Goal: Transaction & Acquisition: Purchase product/service

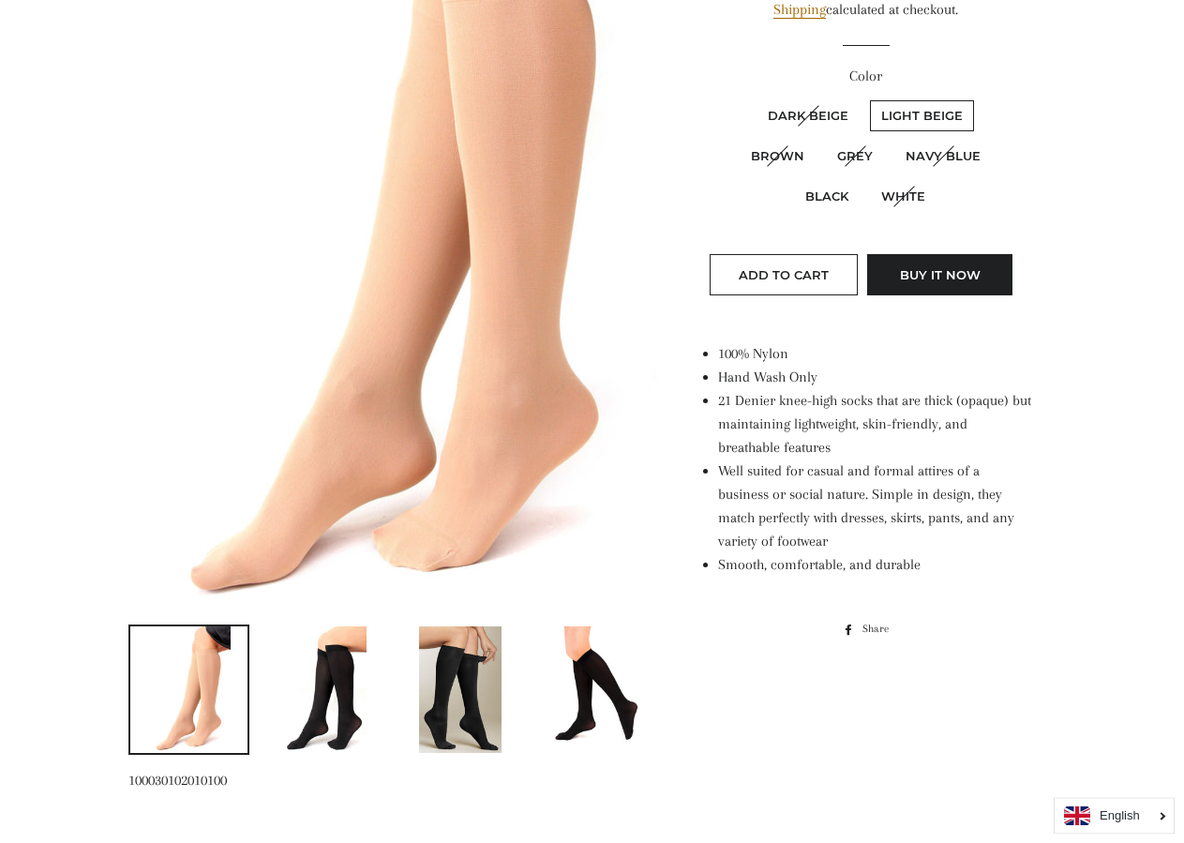
scroll to position [383, 0]
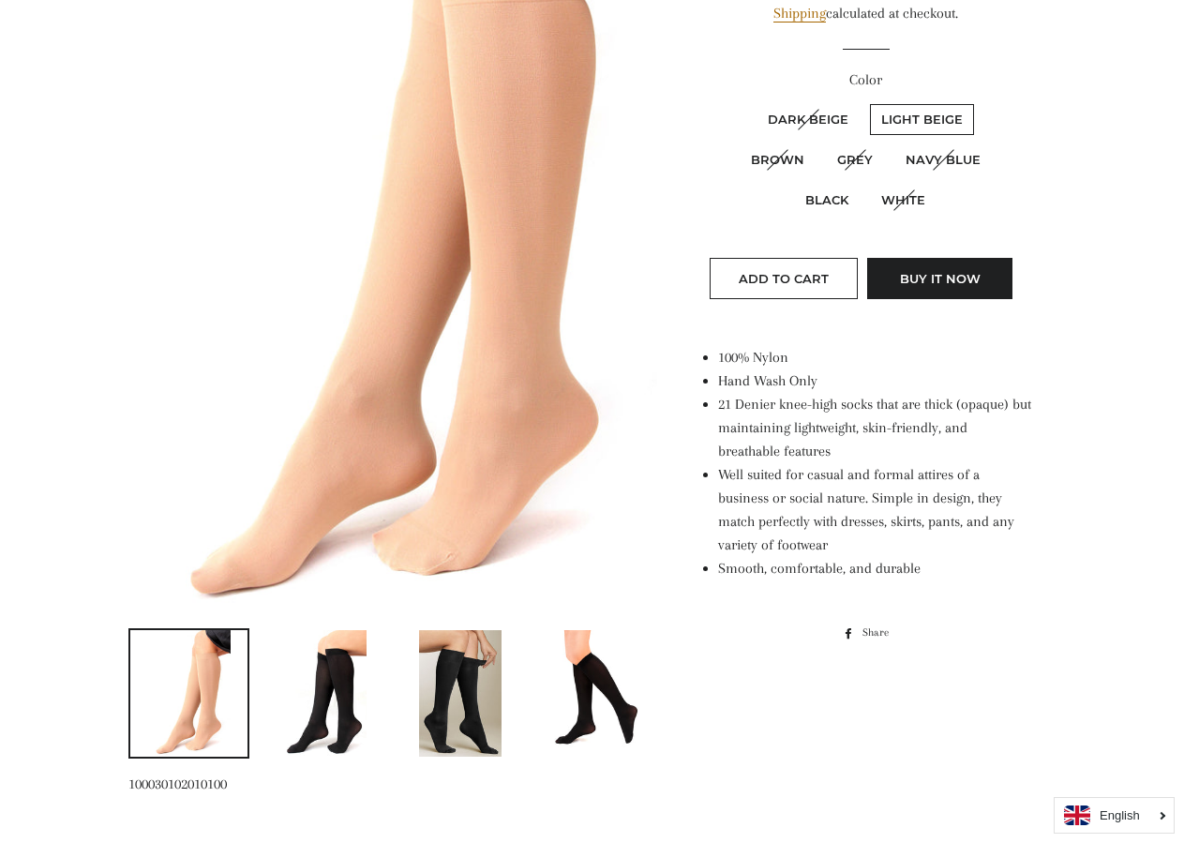
click at [327, 690] on img at bounding box center [324, 693] width 84 height 127
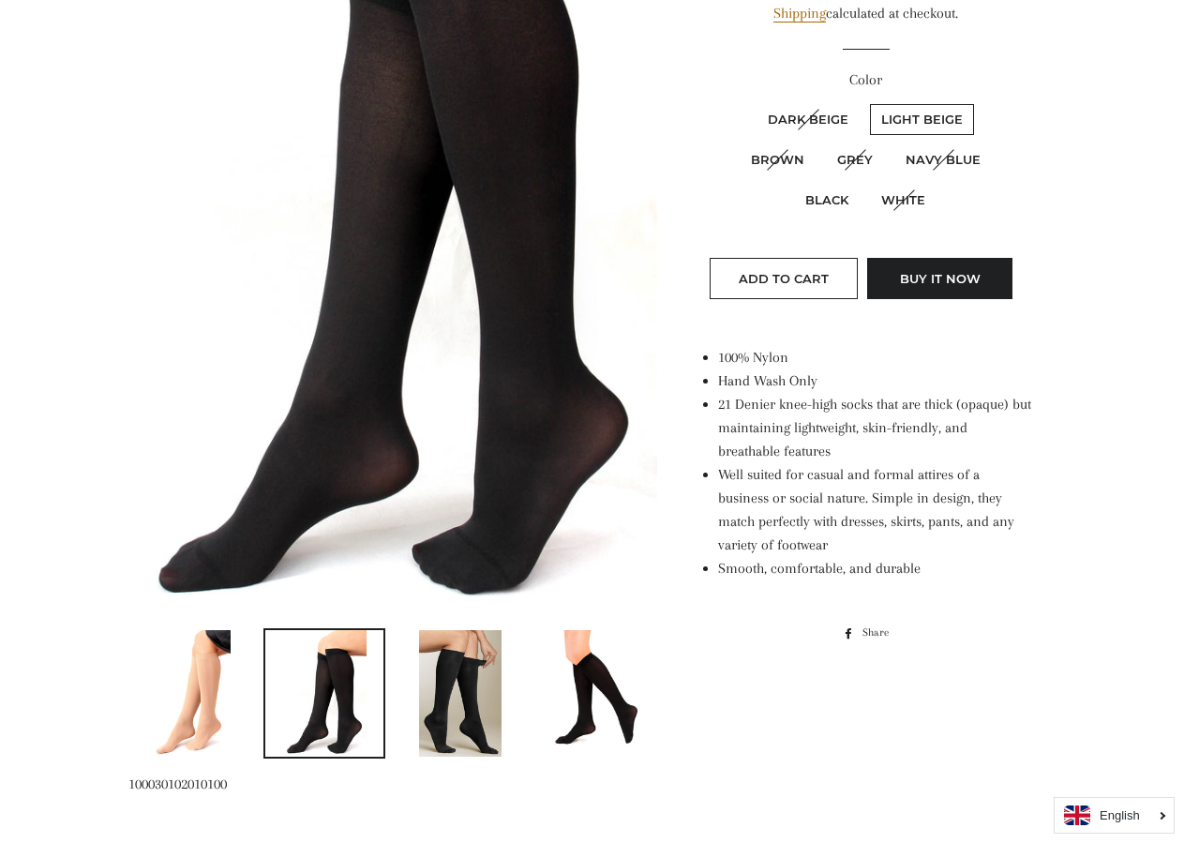
click at [476, 698] on img at bounding box center [460, 693] width 83 height 127
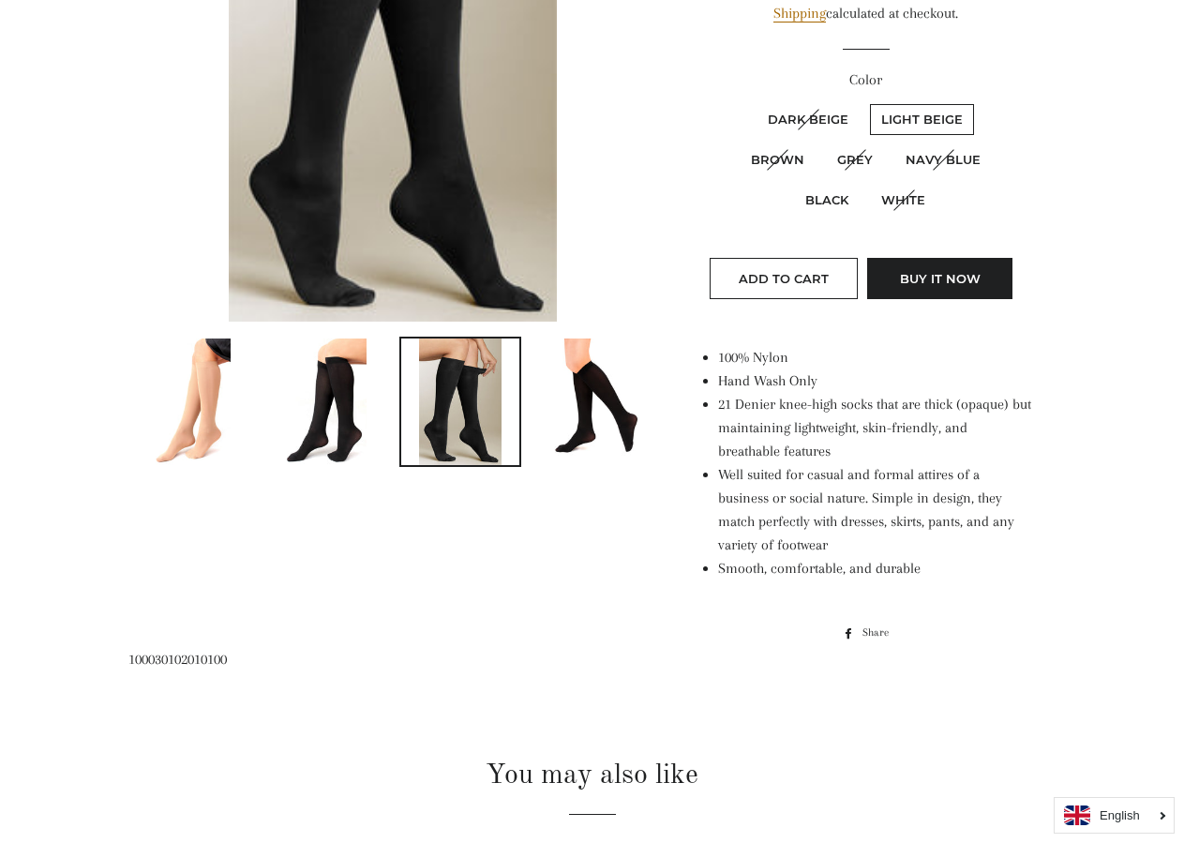
scroll to position [96, 0]
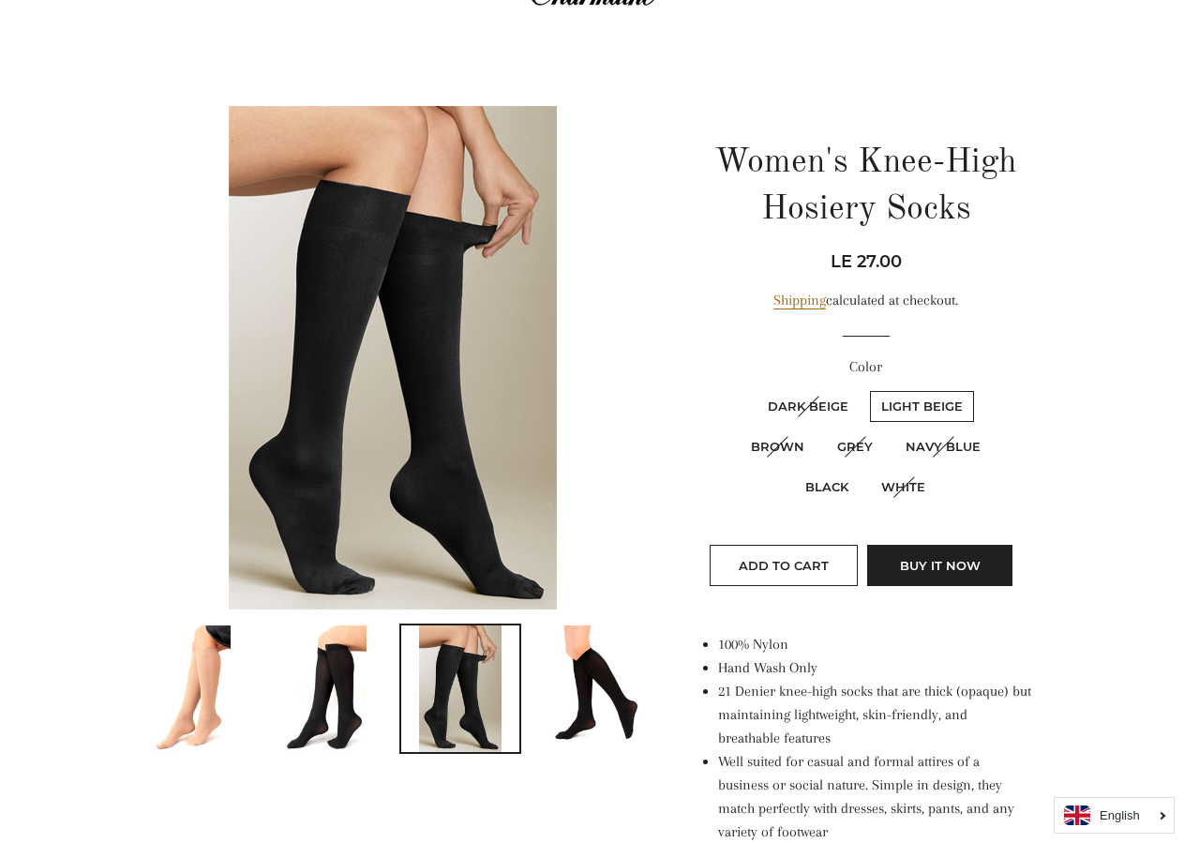
click at [554, 708] on link at bounding box center [596, 688] width 122 height 130
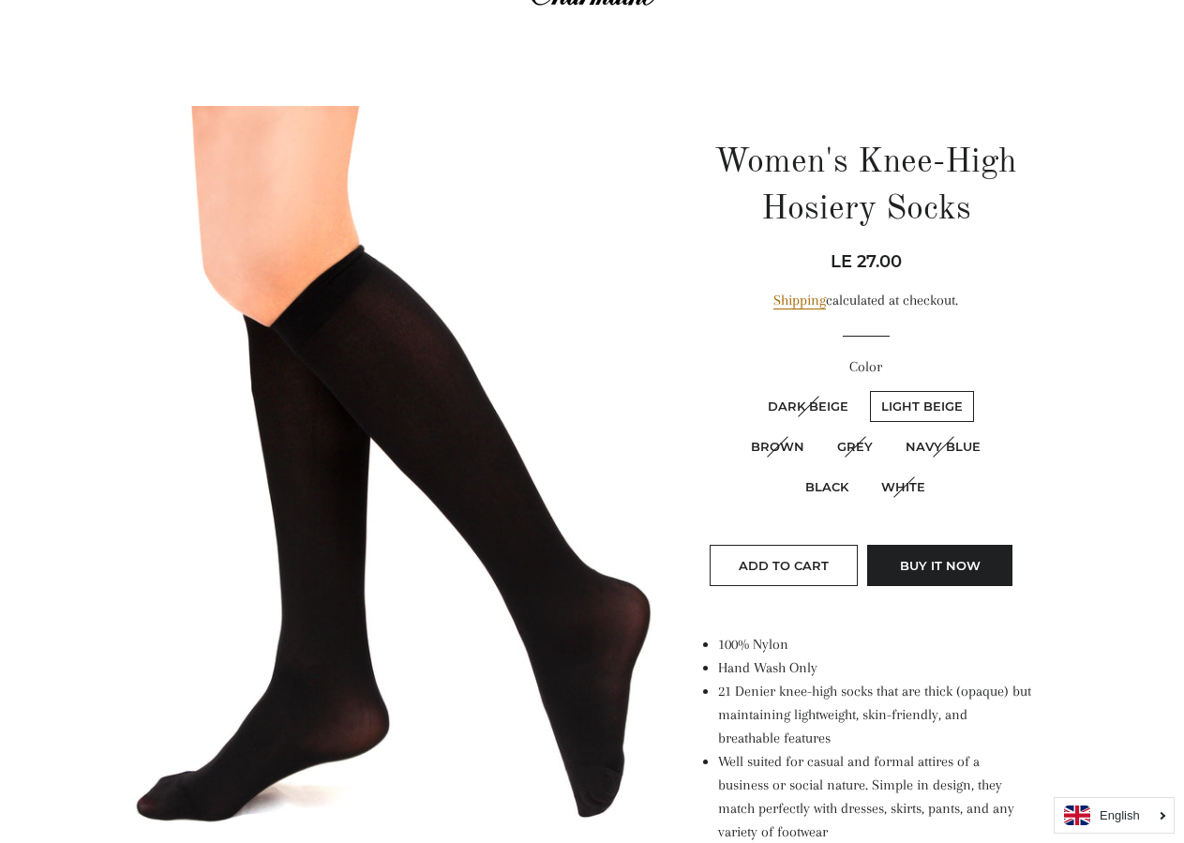
click at [811, 412] on label "Dark Beige" at bounding box center [808, 406] width 103 height 31
click at [849, 449] on label "Grey" at bounding box center [855, 446] width 58 height 31
click at [780, 450] on label "Brown" at bounding box center [778, 446] width 76 height 31
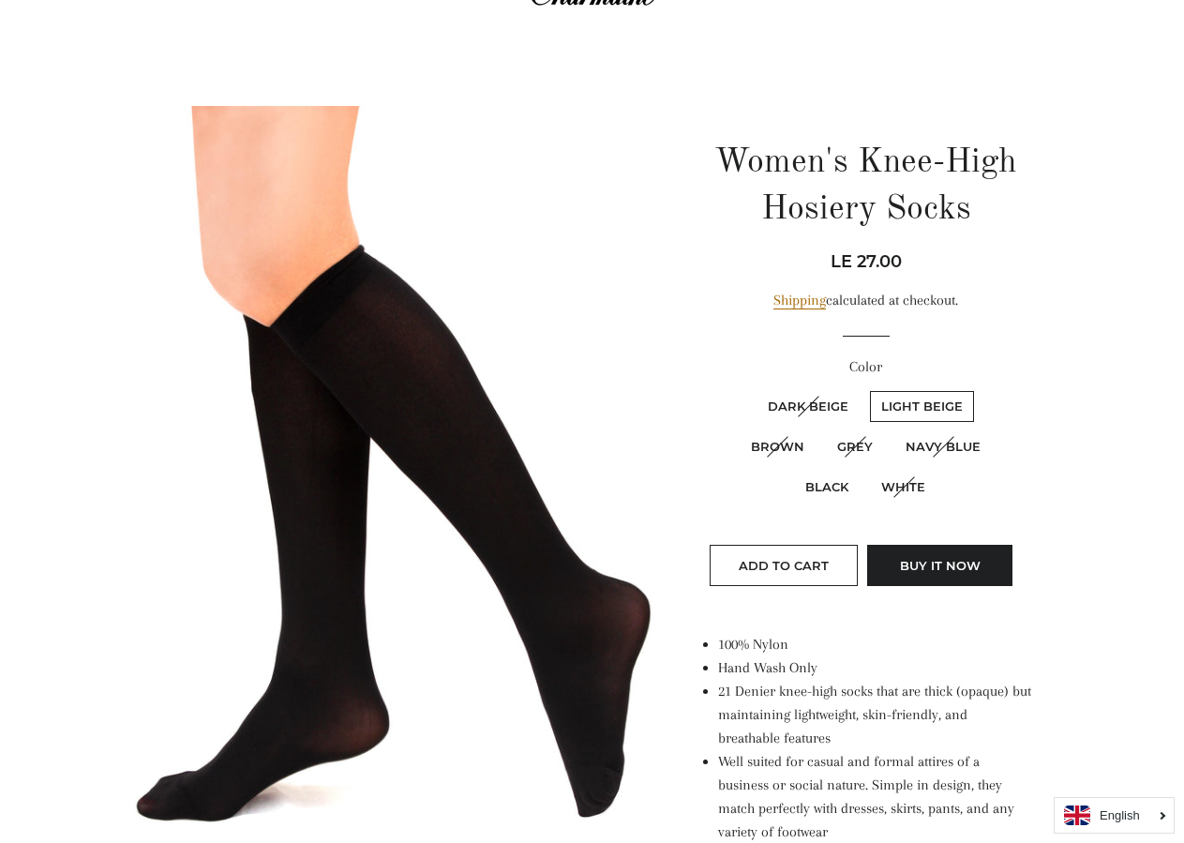
click at [827, 486] on label "Black" at bounding box center [827, 487] width 66 height 31
click at [996, 429] on input "Black" at bounding box center [996, 428] width 1 height 1
radio input "true"
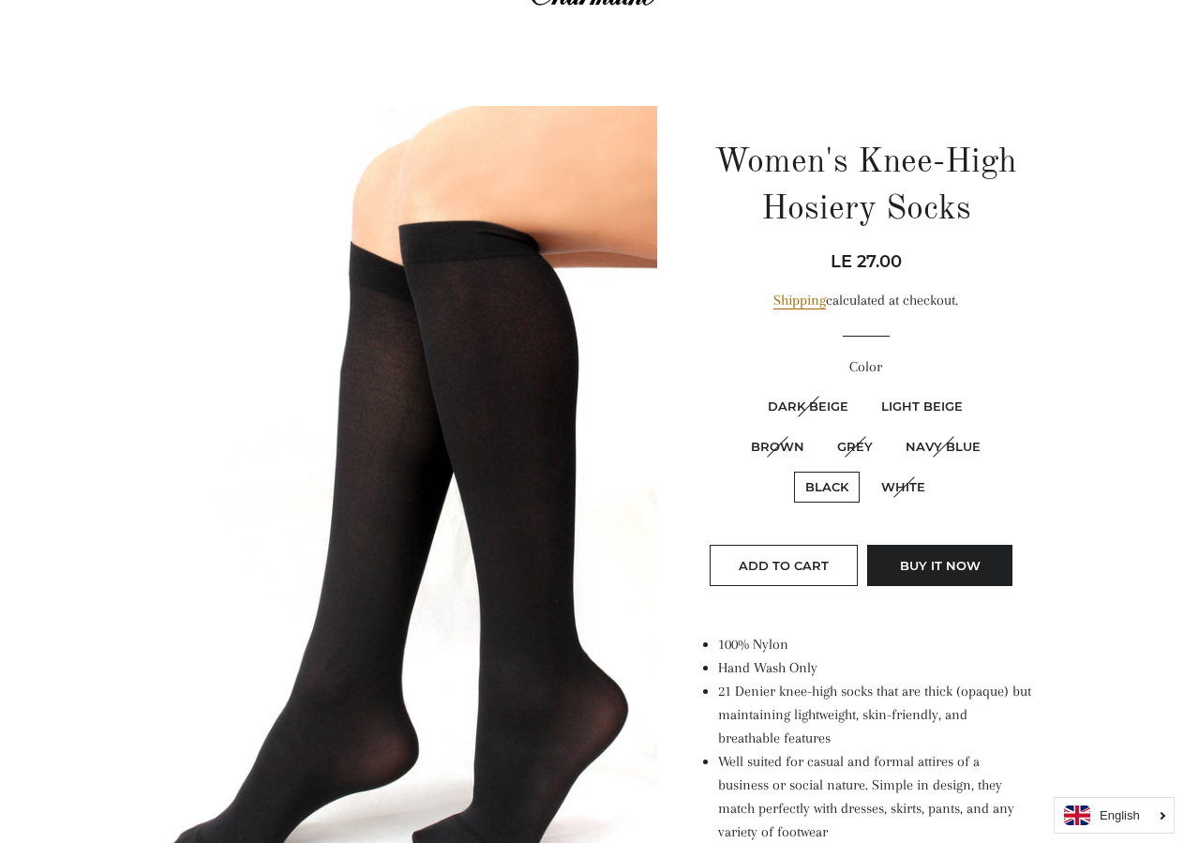
click at [901, 412] on label "Light Beige" at bounding box center [922, 406] width 104 height 31
click at [868, 389] on Beige "Light Beige" at bounding box center [867, 388] width 1 height 1
radio Beige "true"
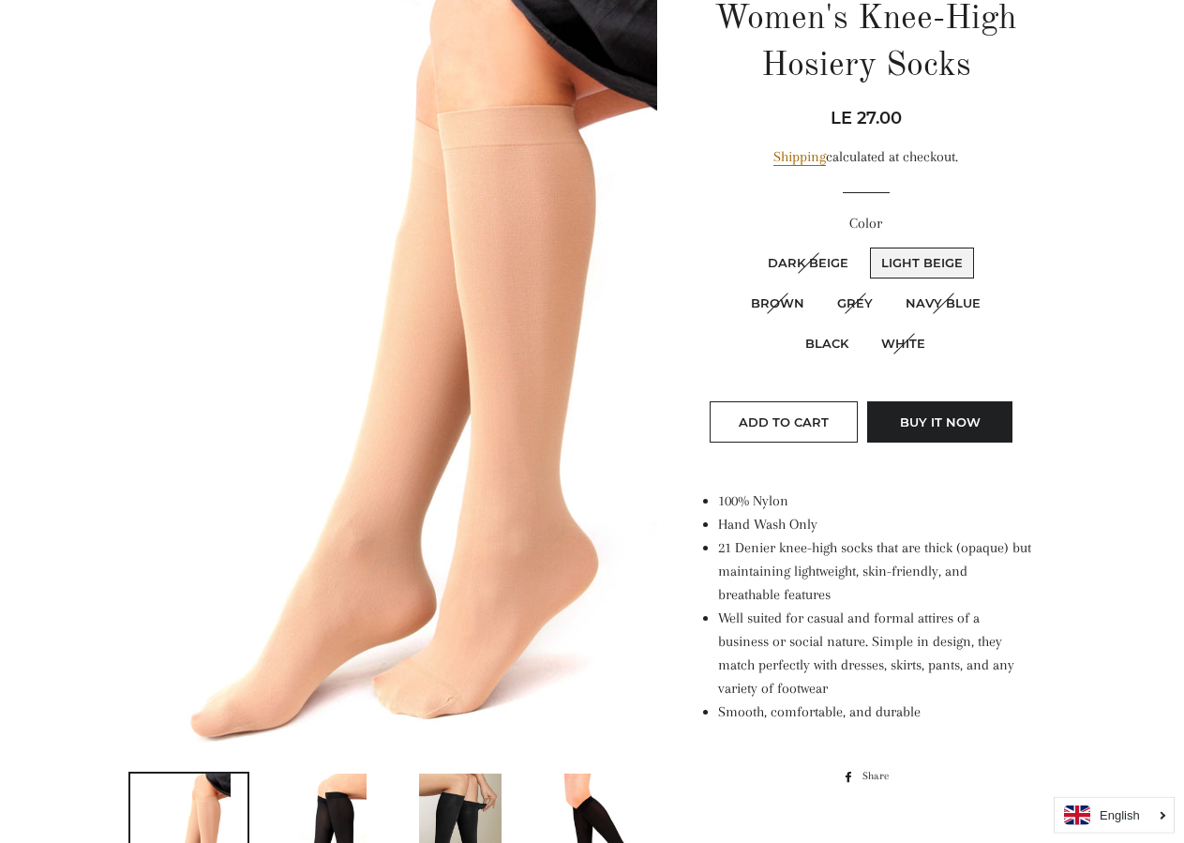
scroll to position [383, 0]
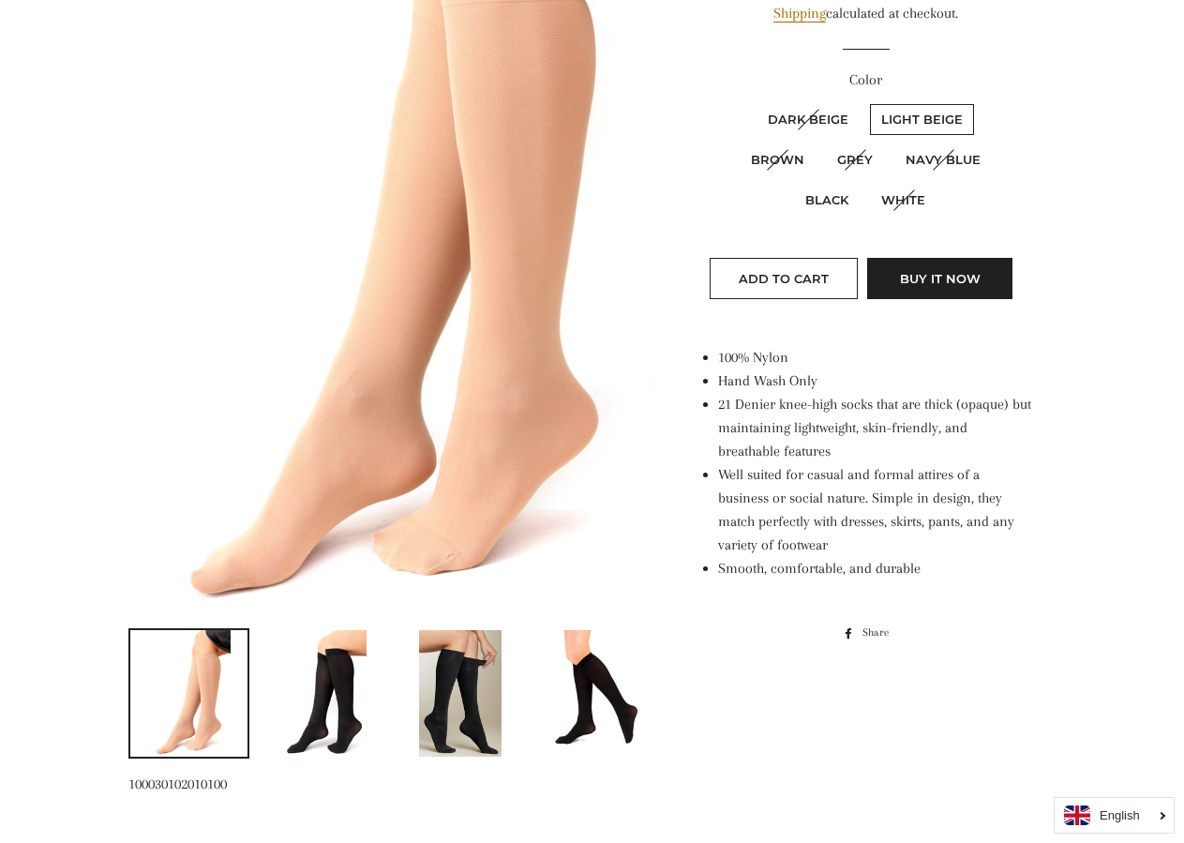
click at [819, 196] on label "Black" at bounding box center [827, 200] width 66 height 31
click at [996, 143] on input "Black" at bounding box center [996, 142] width 1 height 1
radio input "true"
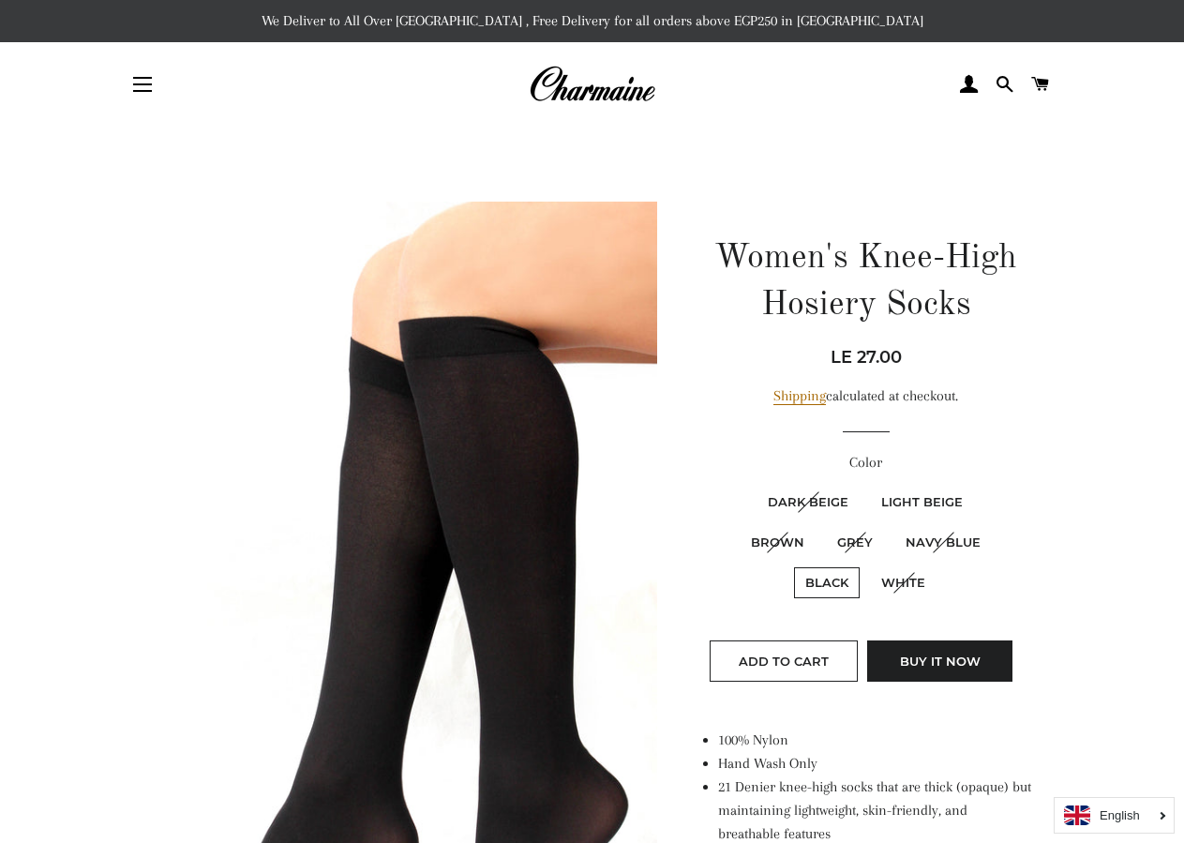
click at [576, 100] on img at bounding box center [592, 84] width 127 height 41
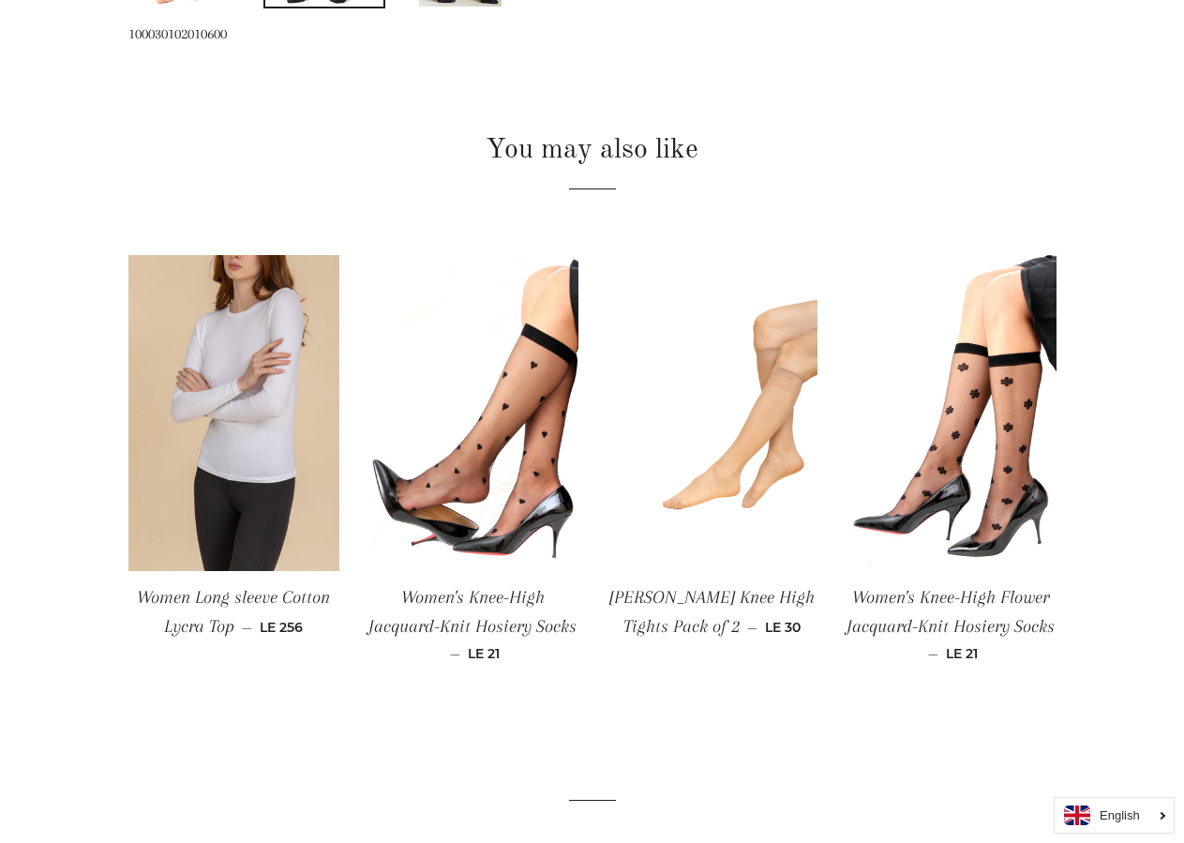
scroll to position [1103, 0]
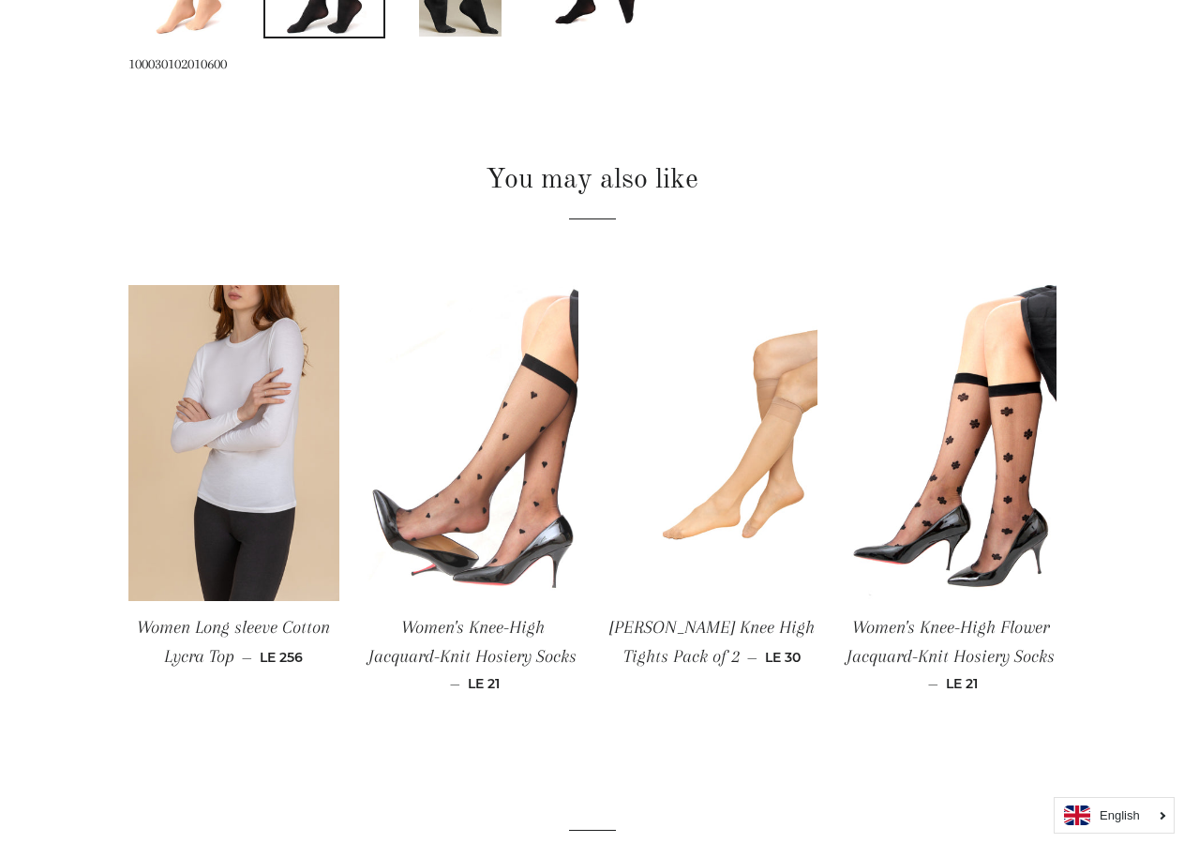
click at [462, 422] on img at bounding box center [473, 443] width 211 height 317
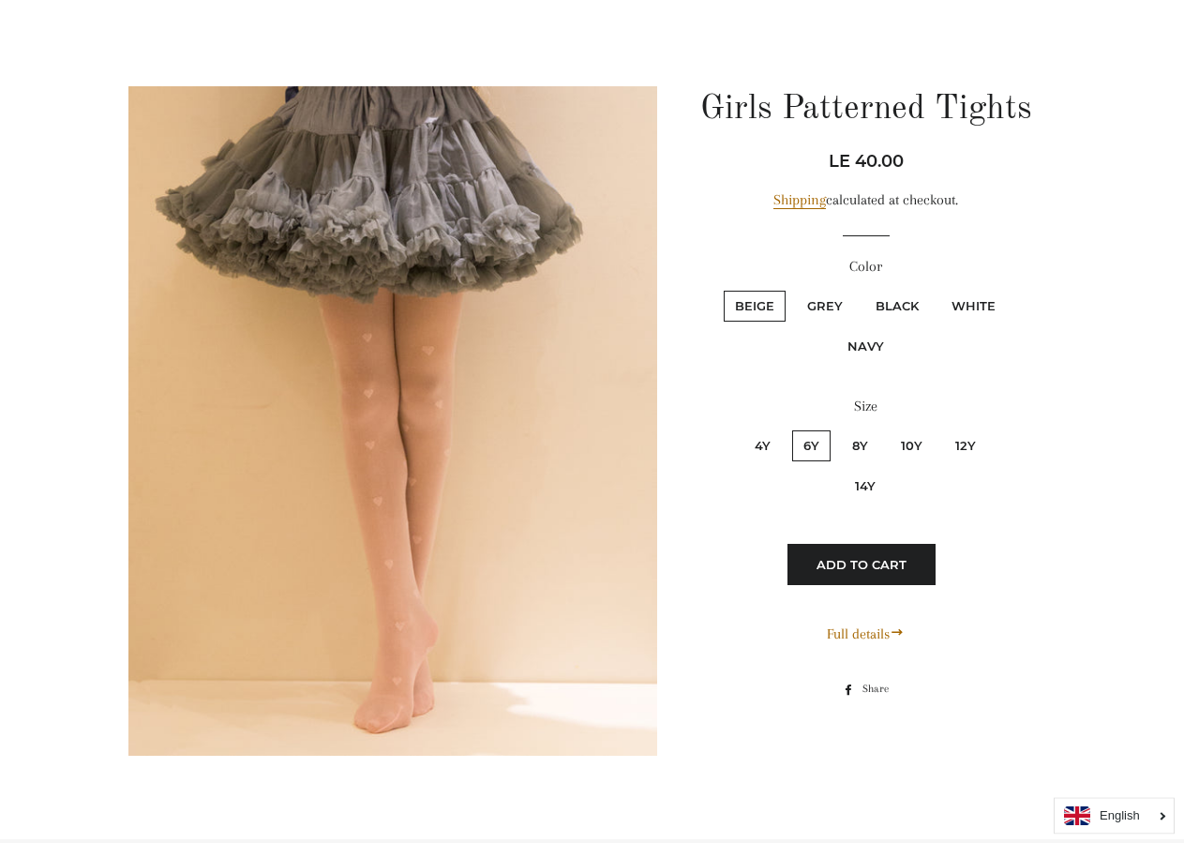
scroll to position [10067, 0]
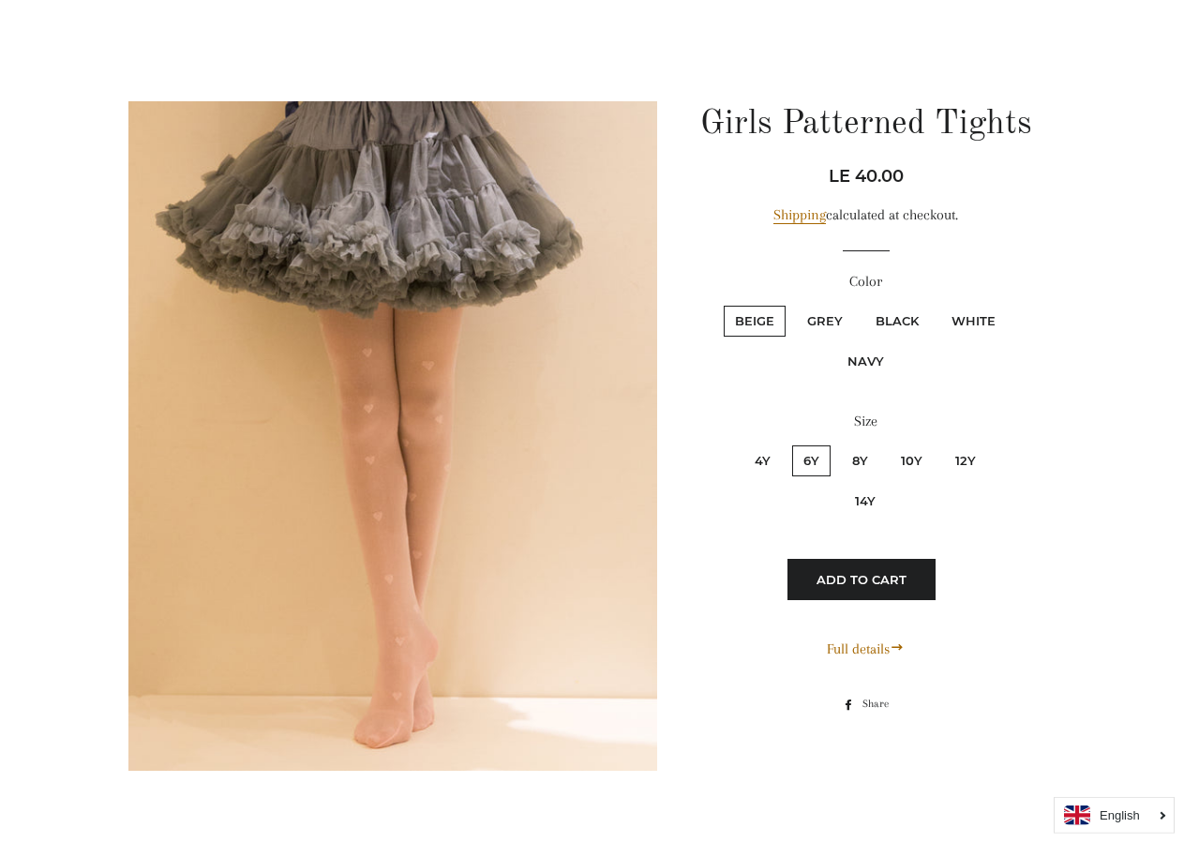
click at [743, 448] on label "4y" at bounding box center [762, 460] width 38 height 31
click at [741, 443] on input "4y" at bounding box center [741, 443] width 1 height 1
radio input "true"
click at [792, 445] on label "6y" at bounding box center [811, 460] width 38 height 31
click at [789, 443] on input "6y" at bounding box center [789, 443] width 1 height 1
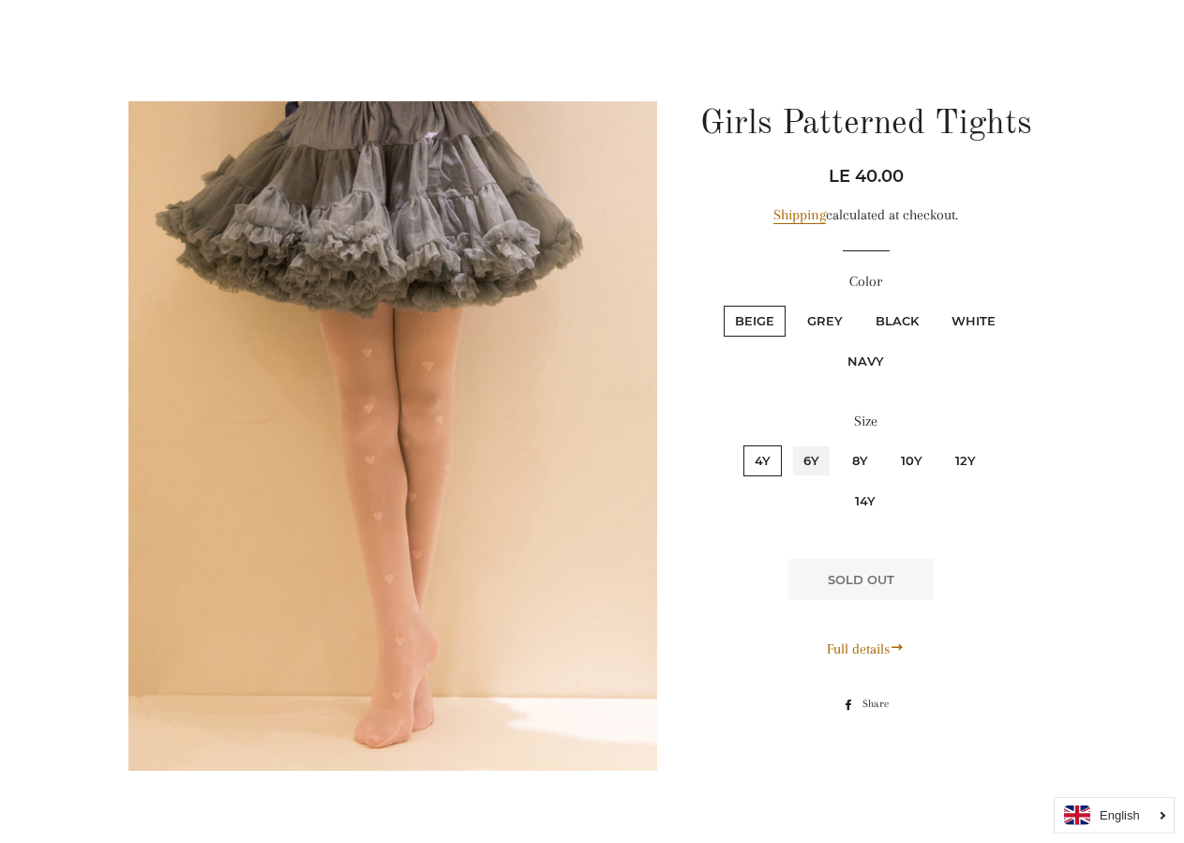
radio input "true"
click at [806, 306] on label "Grey" at bounding box center [825, 321] width 58 height 31
click at [794, 303] on input "Grey" at bounding box center [793, 303] width 1 height 1
radio input "true"
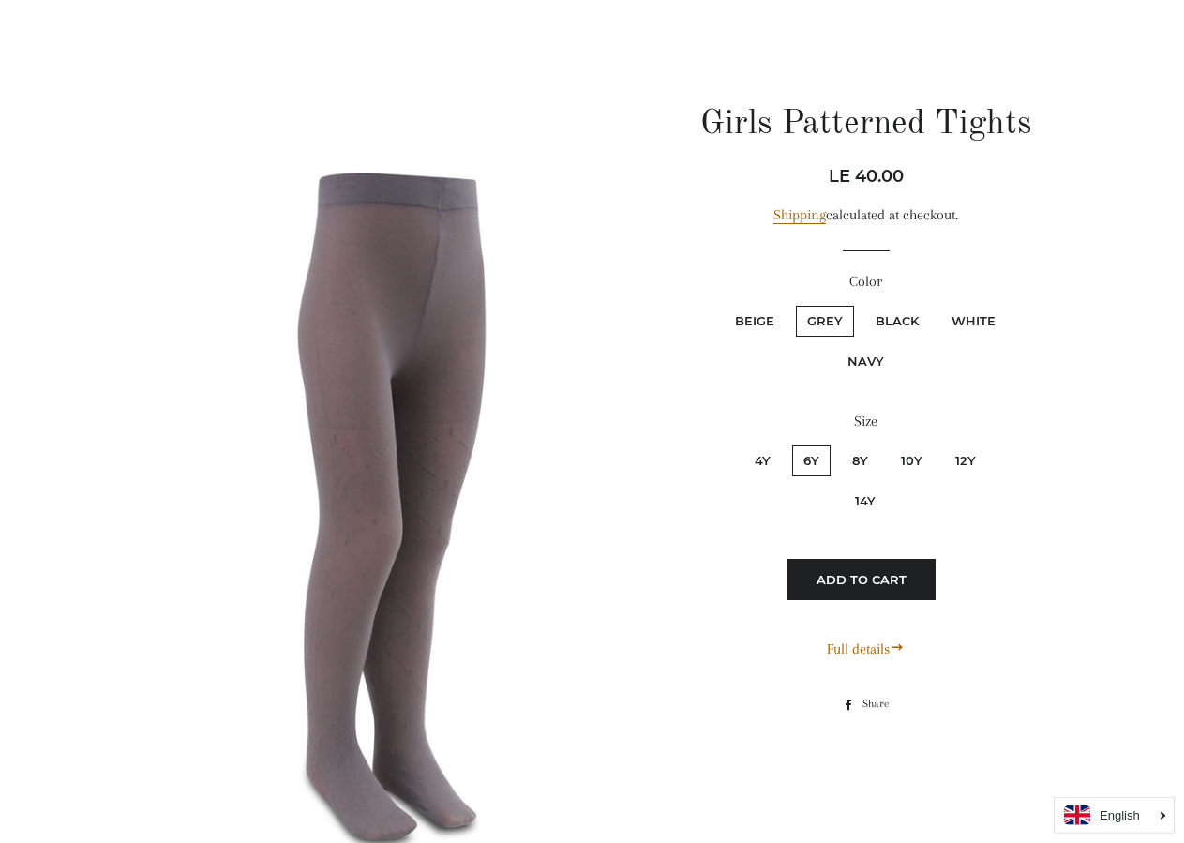
click at [890, 306] on label "Black" at bounding box center [897, 321] width 66 height 31
click at [863, 303] on input "Black" at bounding box center [862, 303] width 1 height 1
radio input "true"
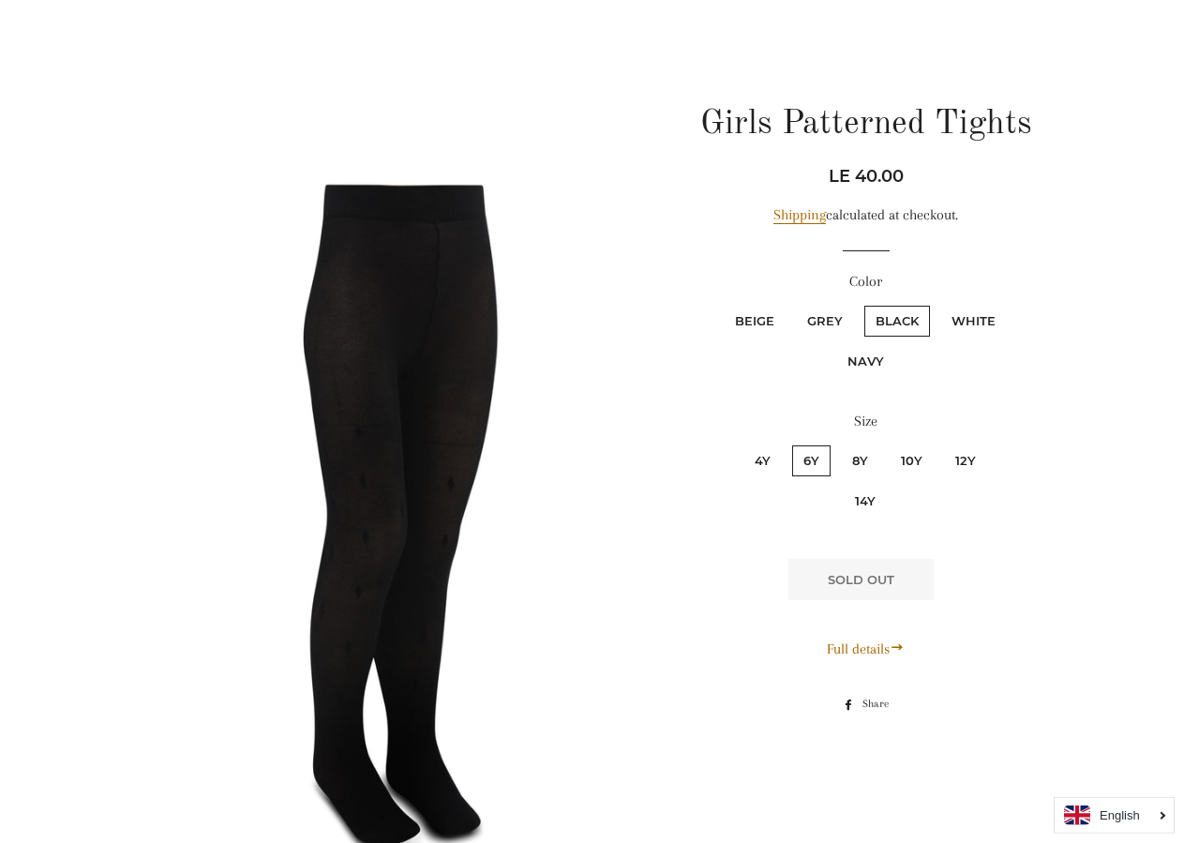
click at [965, 306] on label "White" at bounding box center [973, 321] width 67 height 31
click at [939, 303] on input "White" at bounding box center [938, 303] width 1 height 1
radio input "true"
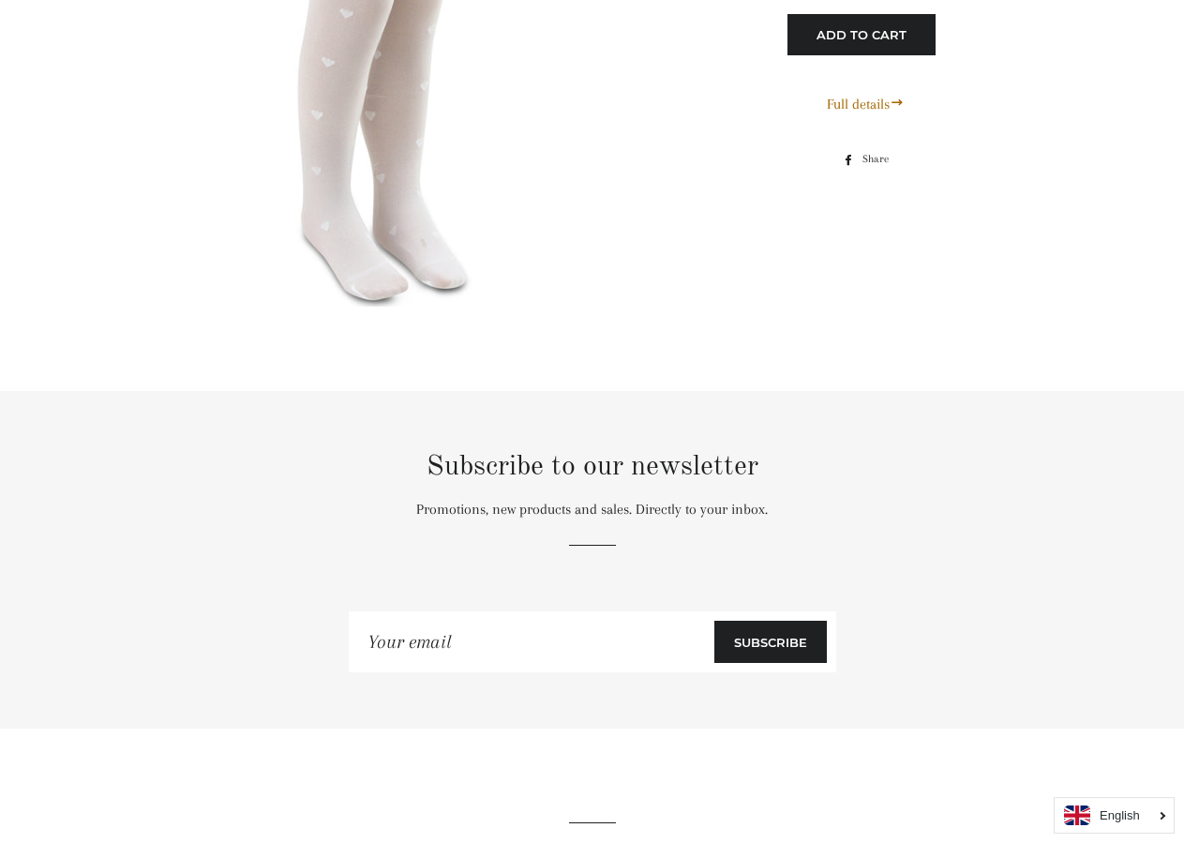
scroll to position [10641, 0]
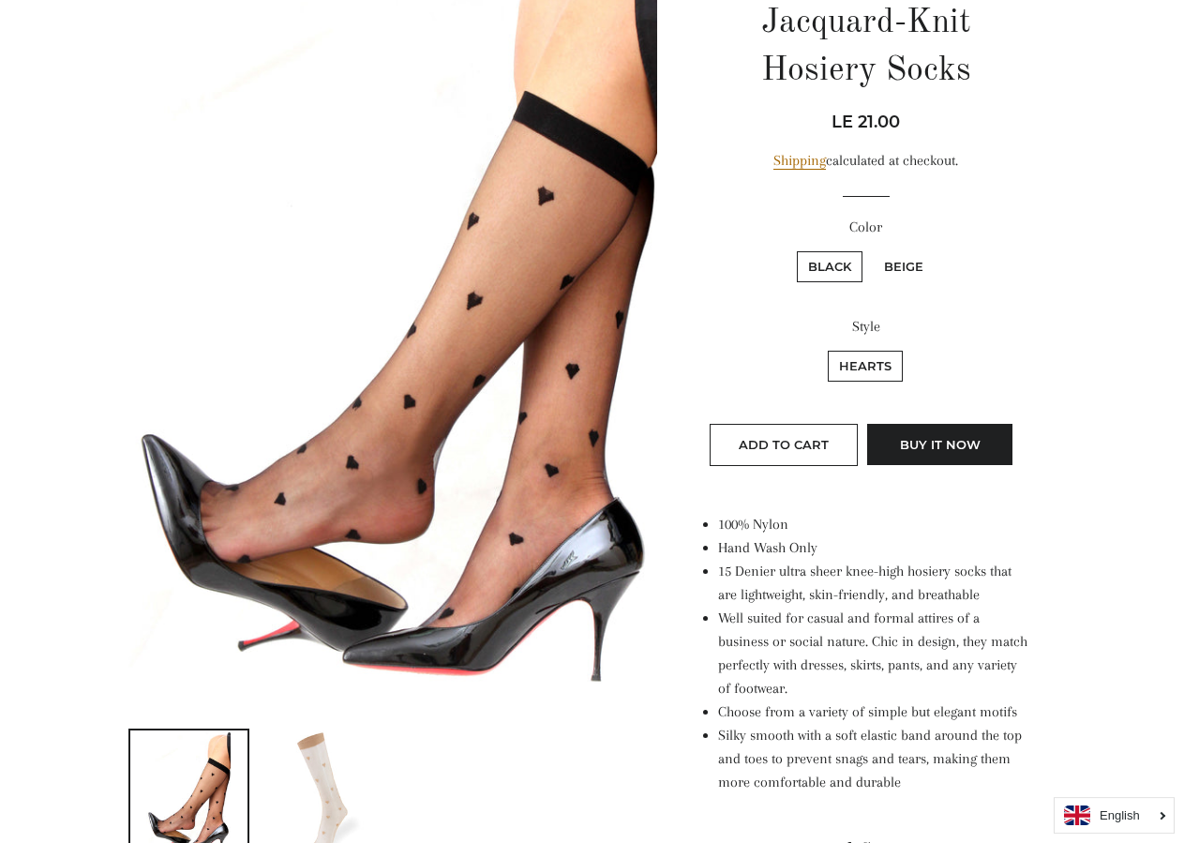
scroll to position [383, 0]
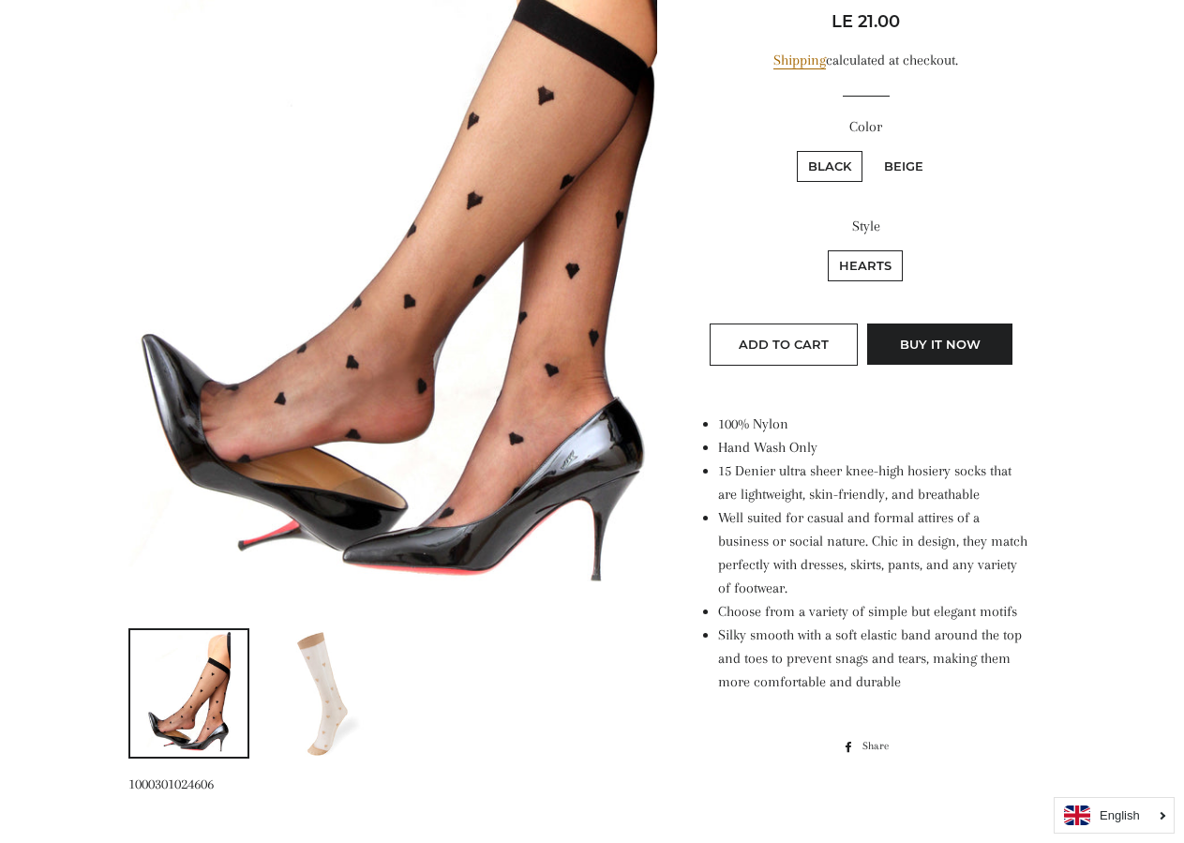
click at [331, 682] on img at bounding box center [324, 693] width 84 height 127
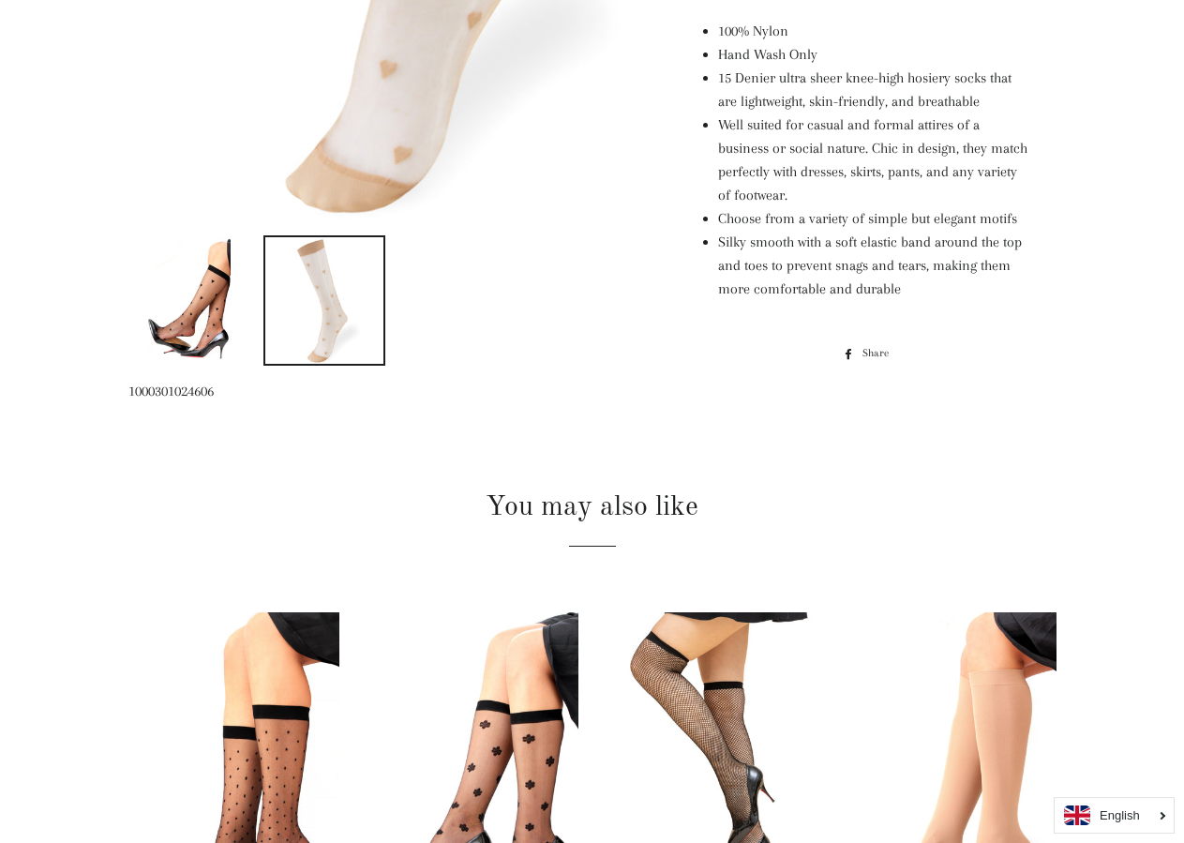
scroll to position [1052, 0]
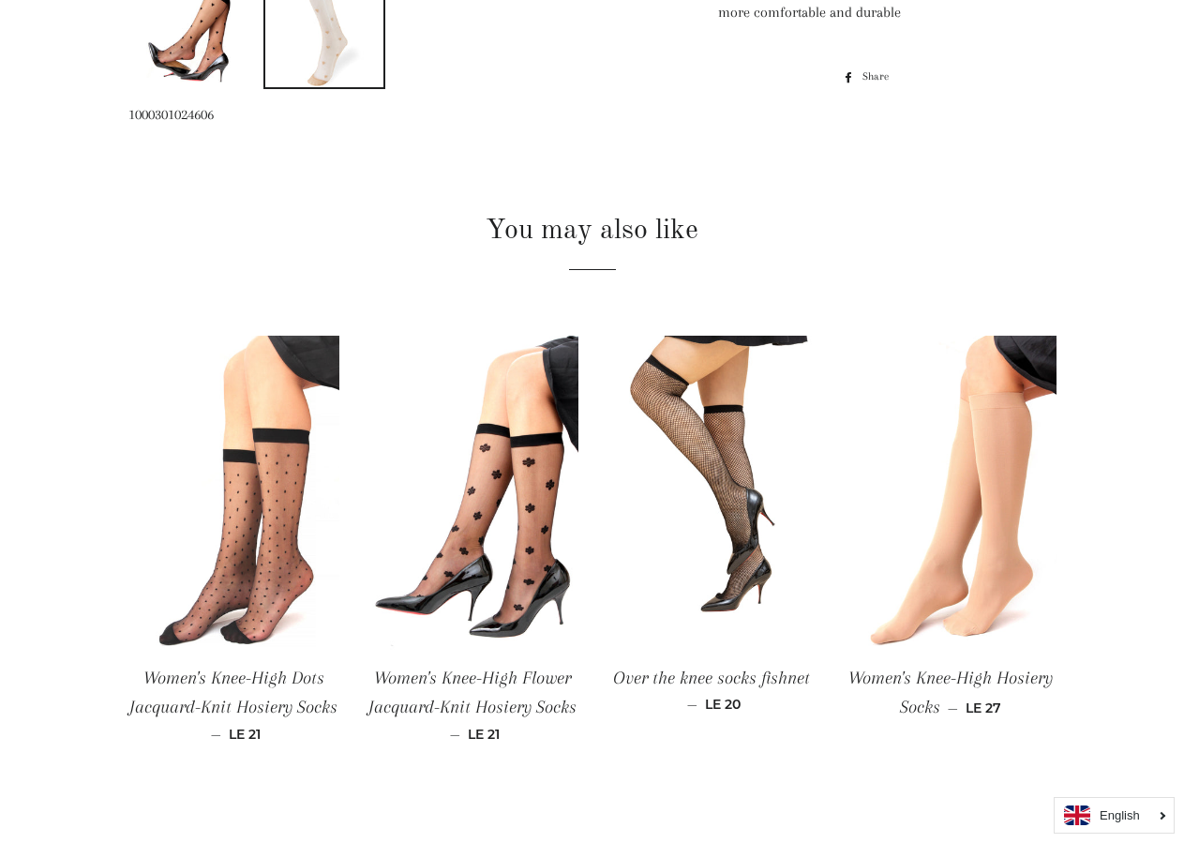
click at [282, 533] on img at bounding box center [233, 494] width 211 height 317
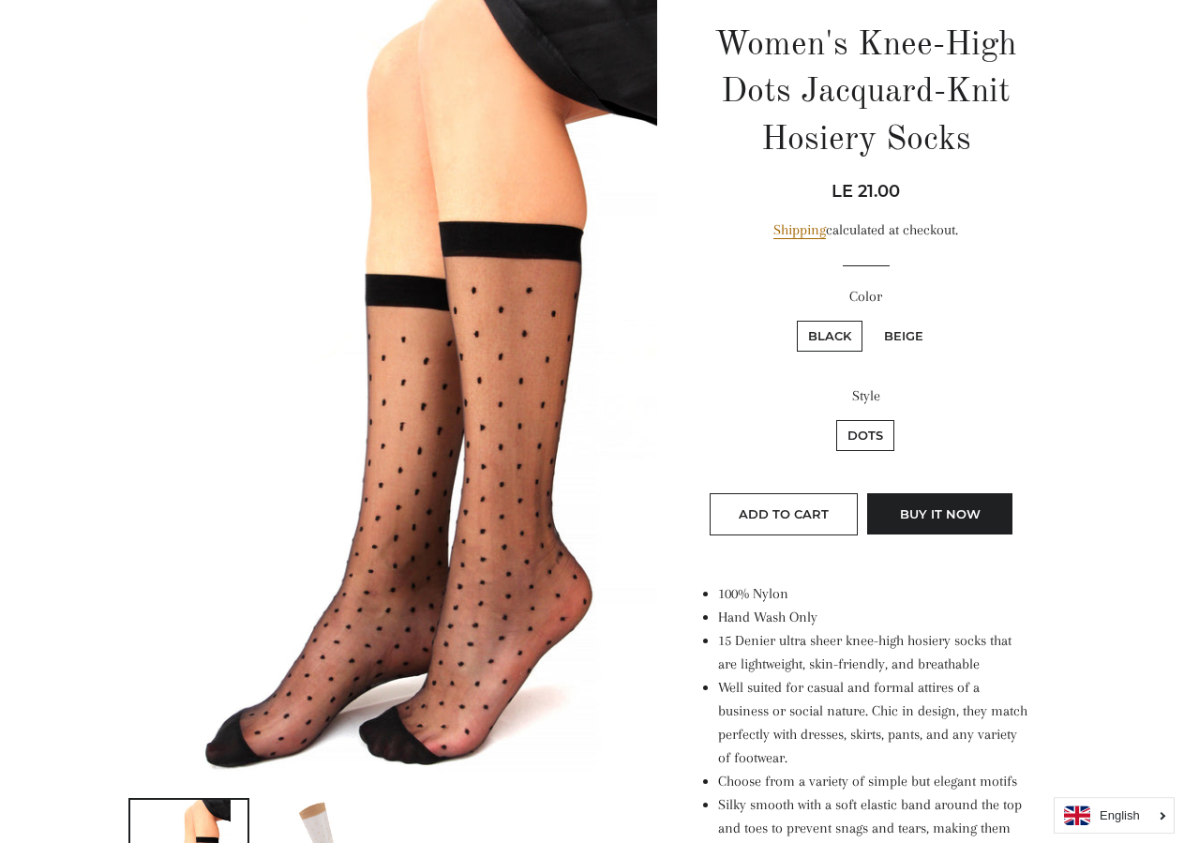
scroll to position [478, 0]
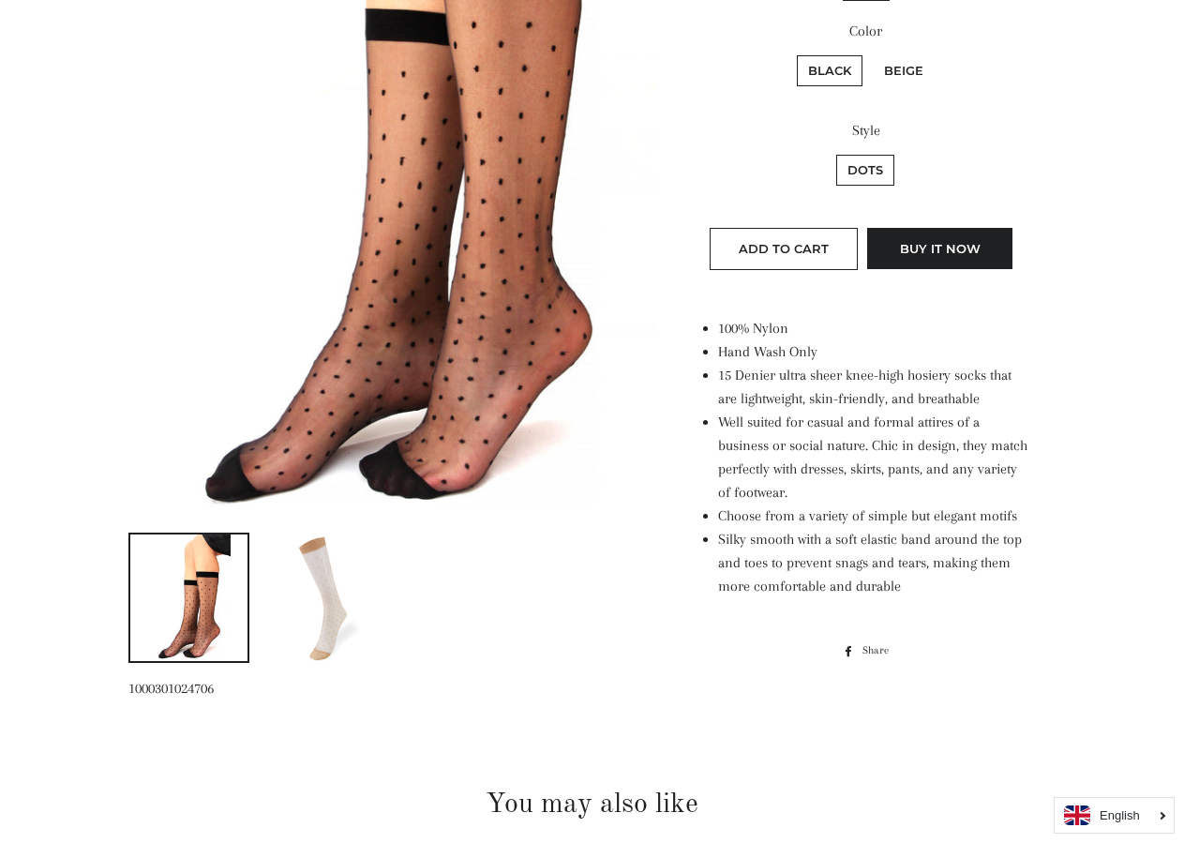
click at [365, 604] on img at bounding box center [324, 597] width 84 height 127
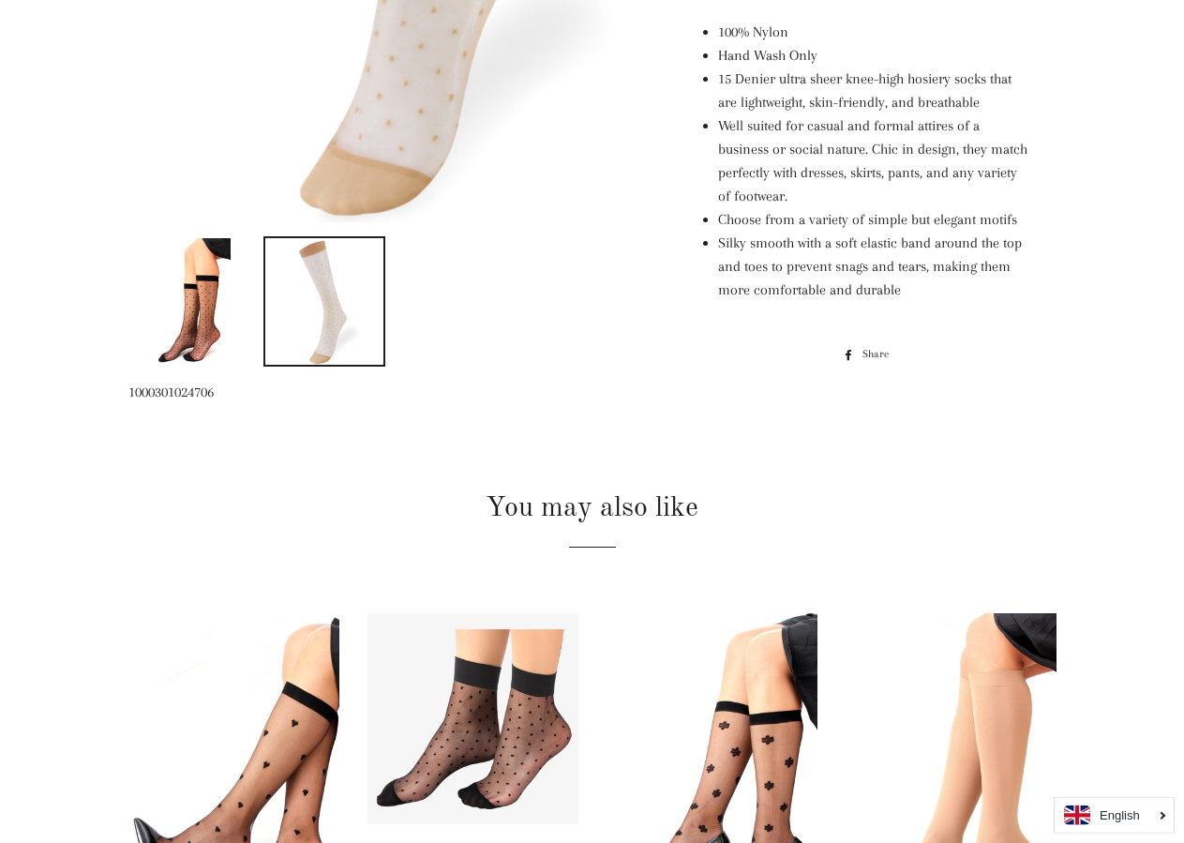
scroll to position [956, 0]
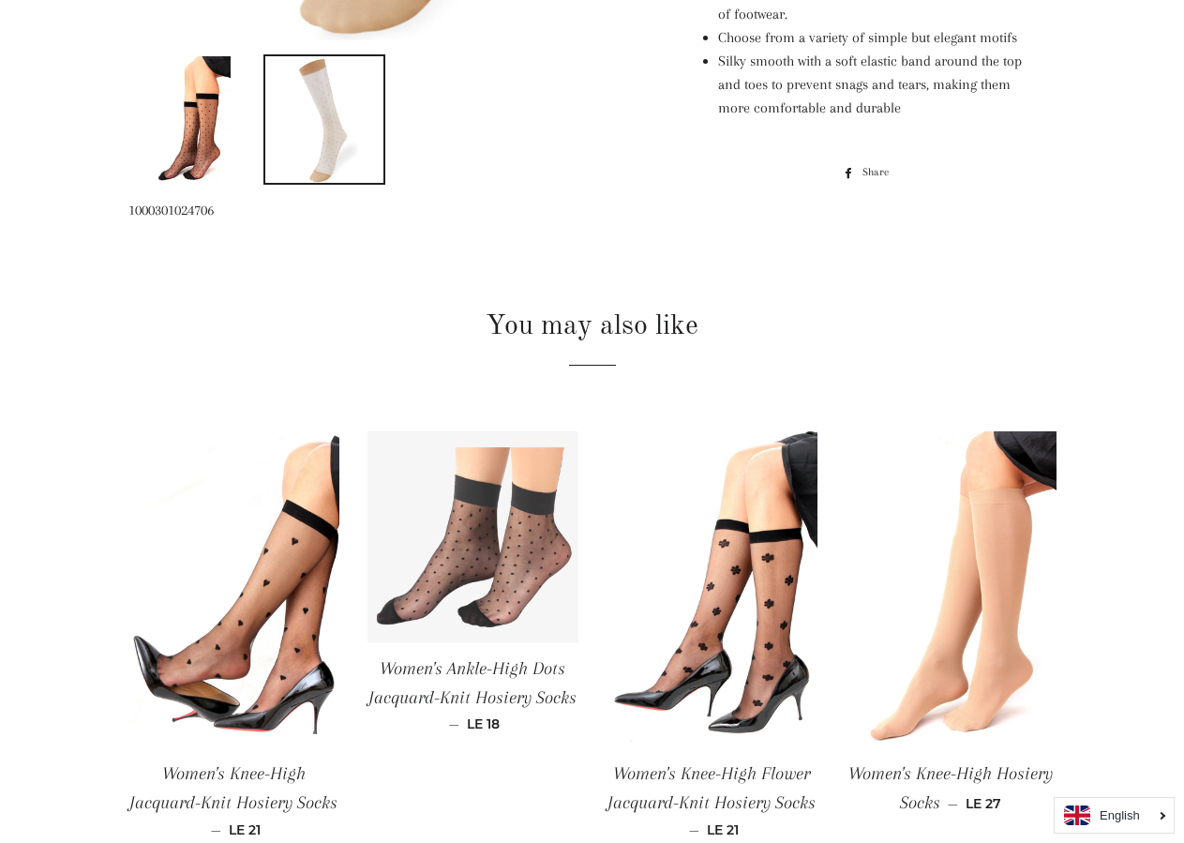
click at [512, 572] on img at bounding box center [473, 536] width 211 height 211
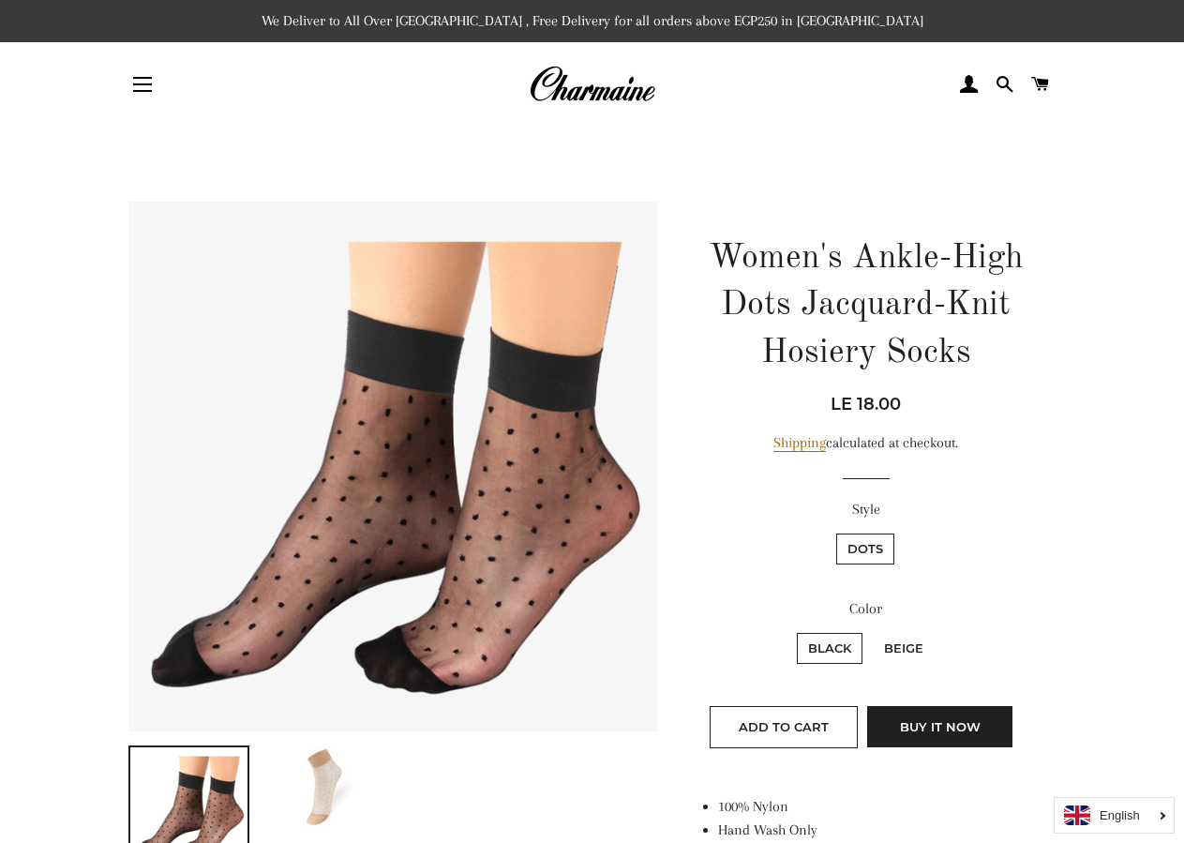
scroll to position [191, 0]
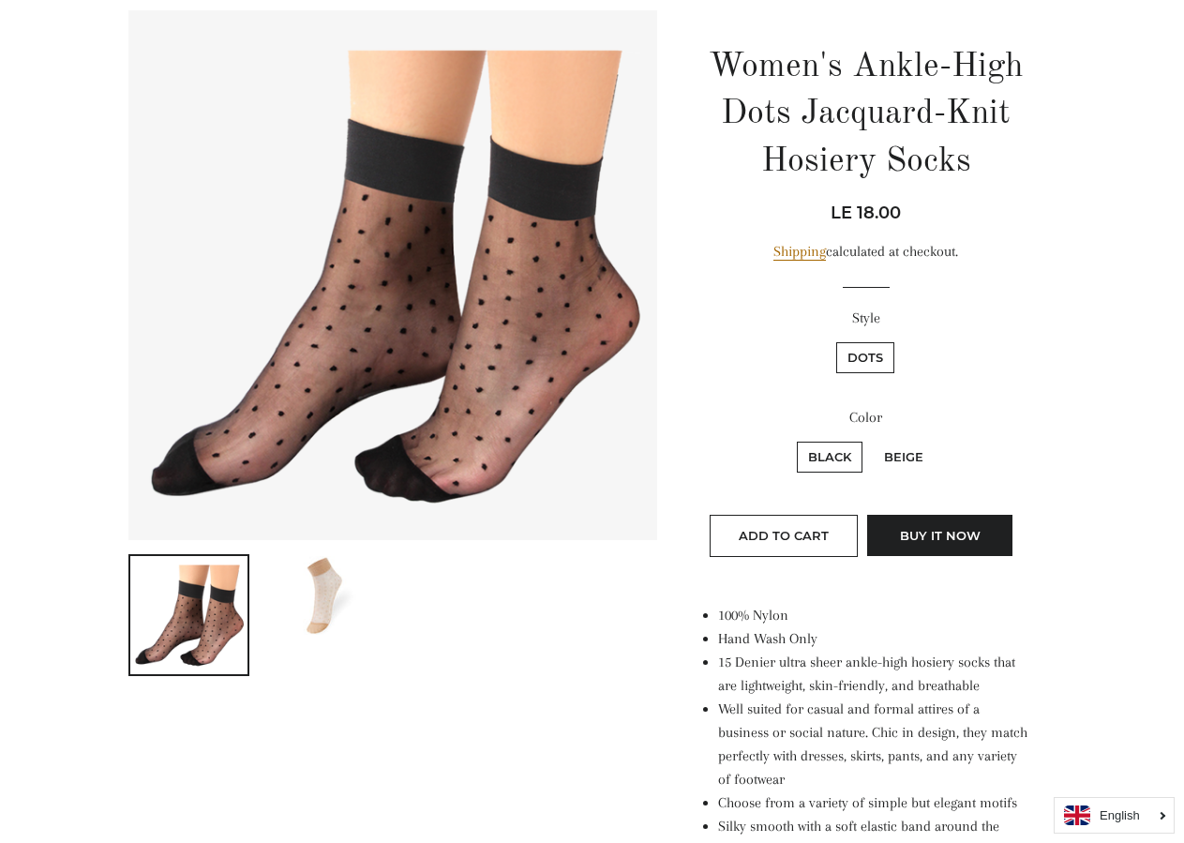
click at [315, 661] on ul at bounding box center [386, 622] width 544 height 136
click at [325, 634] on img at bounding box center [324, 595] width 118 height 79
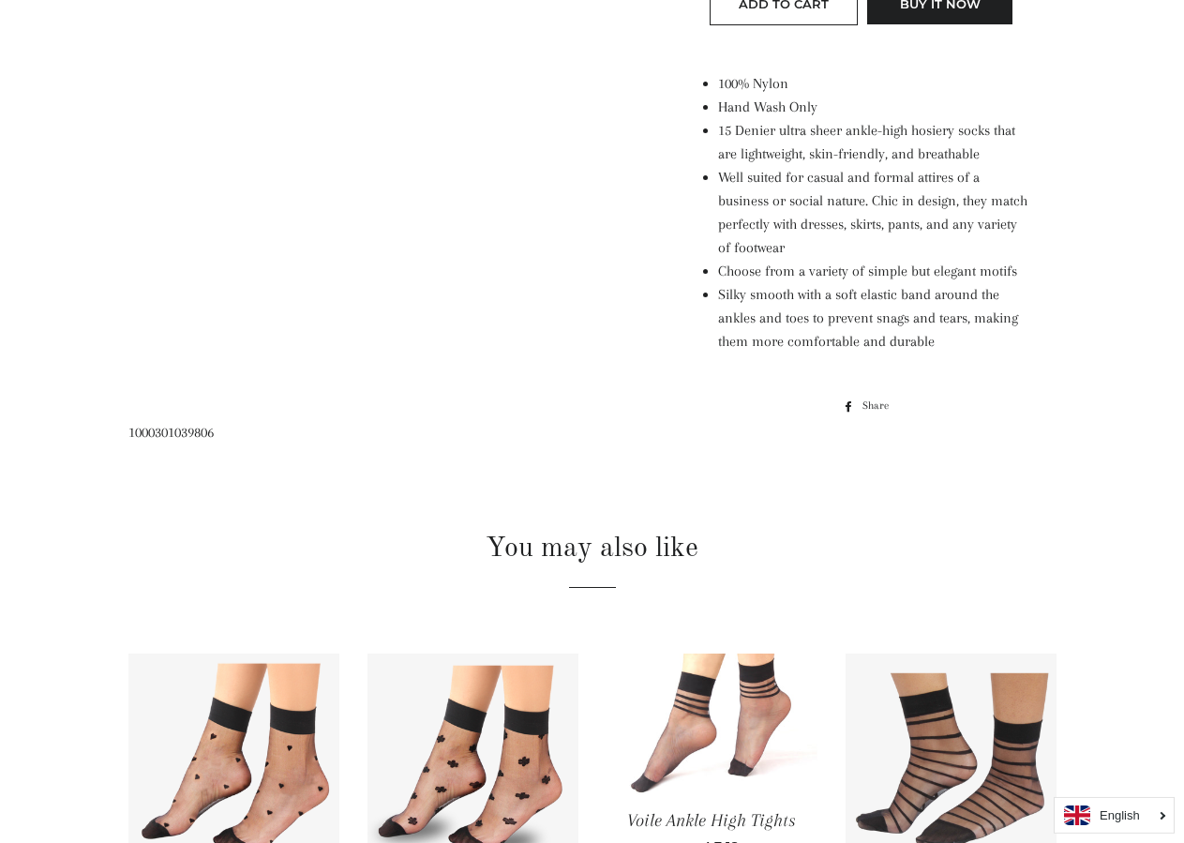
scroll to position [956, 0]
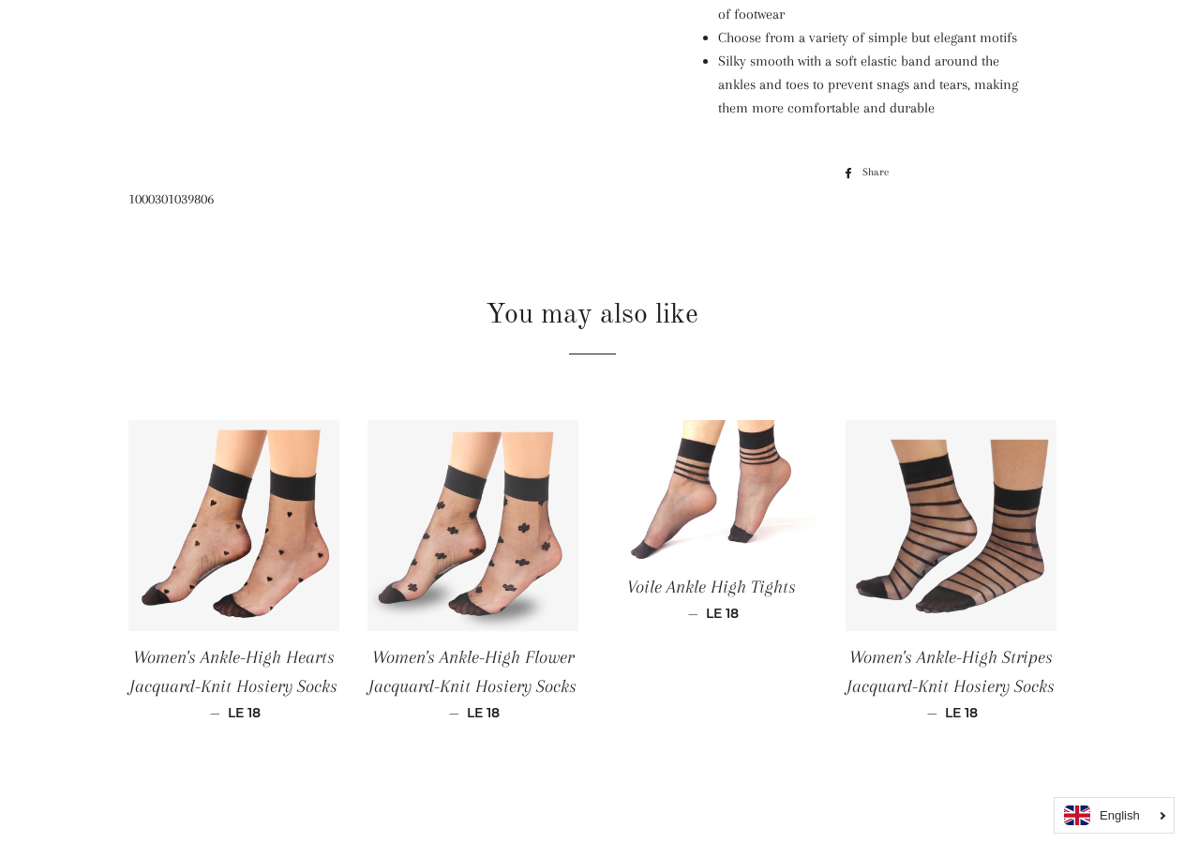
click at [491, 588] on img at bounding box center [473, 525] width 211 height 211
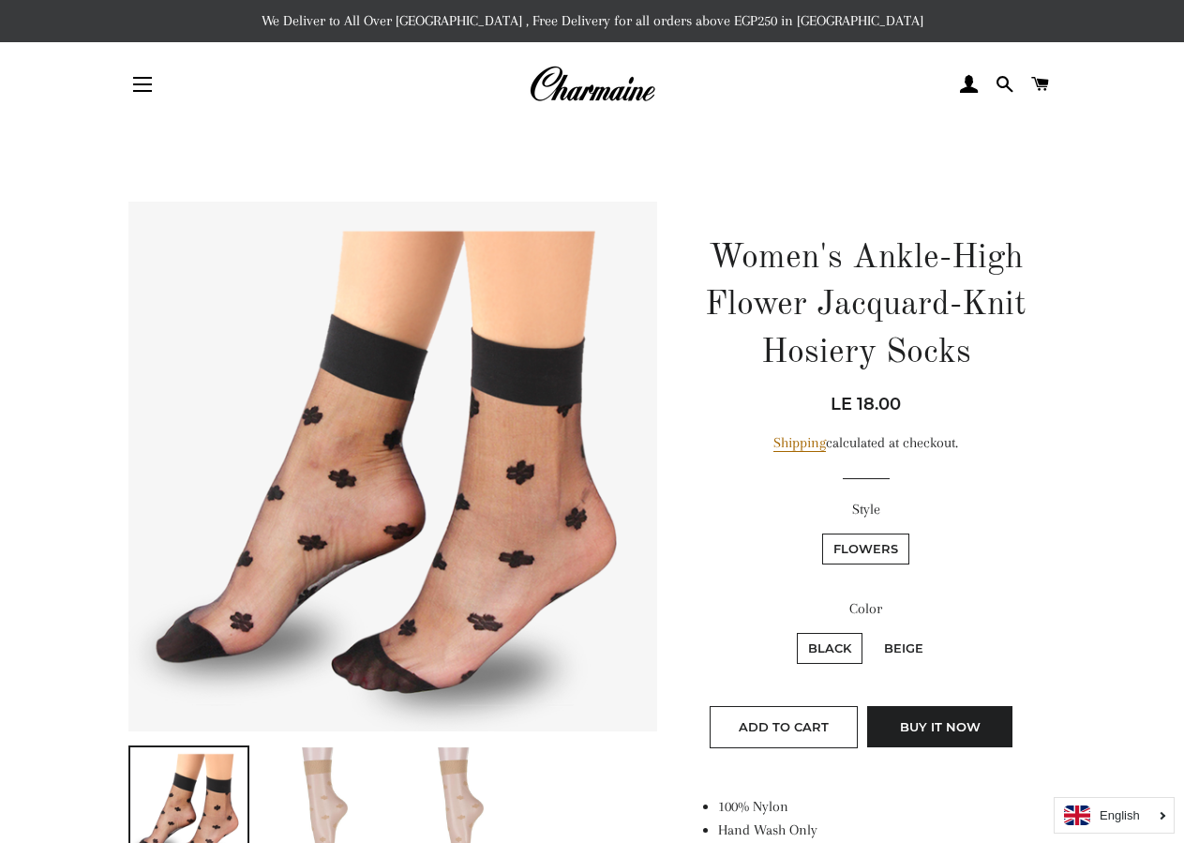
click at [341, 790] on img at bounding box center [324, 810] width 45 height 127
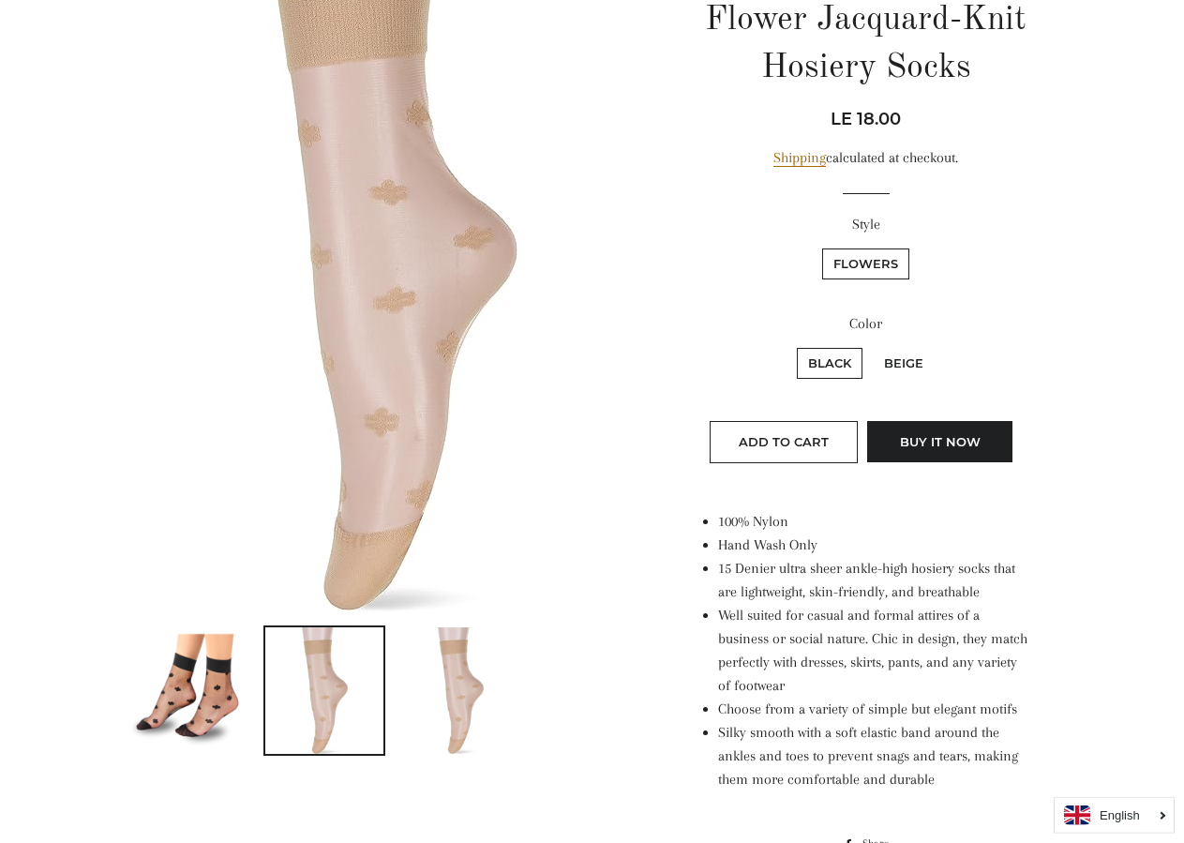
scroll to position [287, 0]
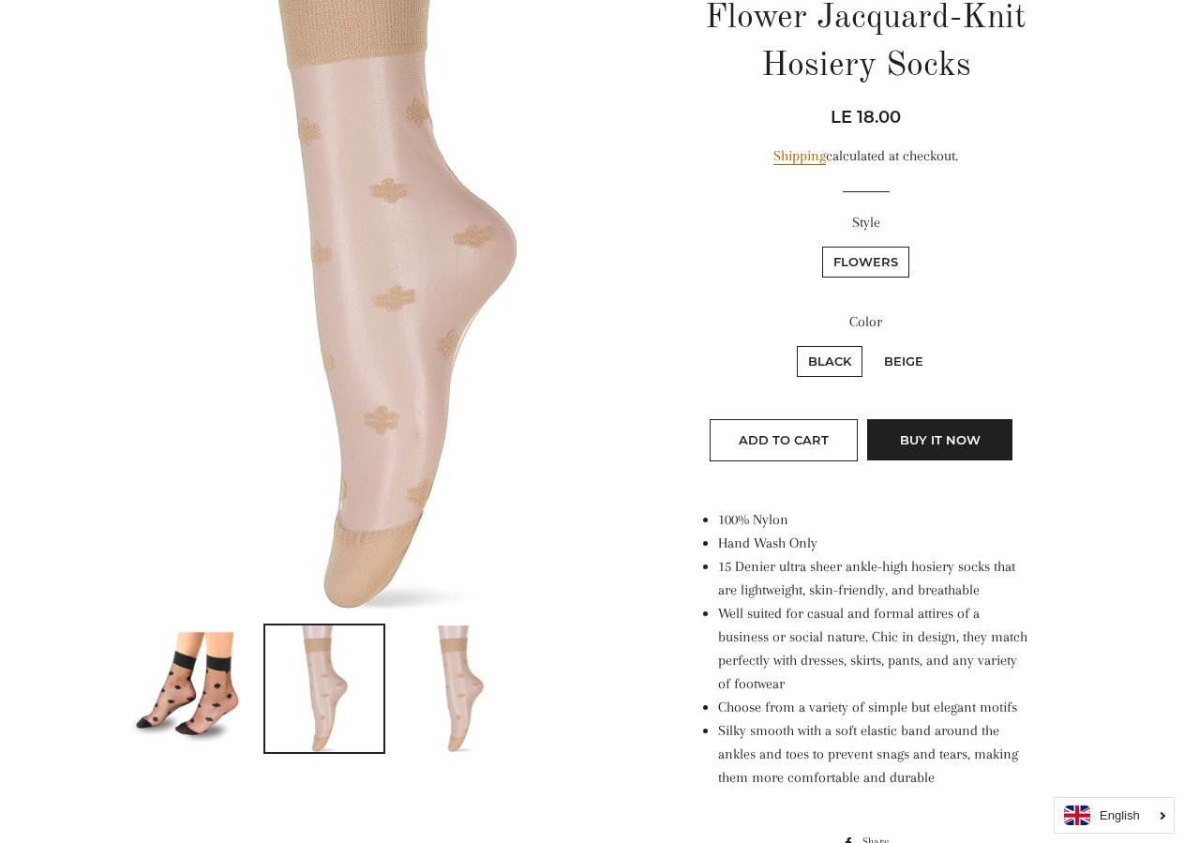
click at [473, 655] on img at bounding box center [460, 688] width 45 height 127
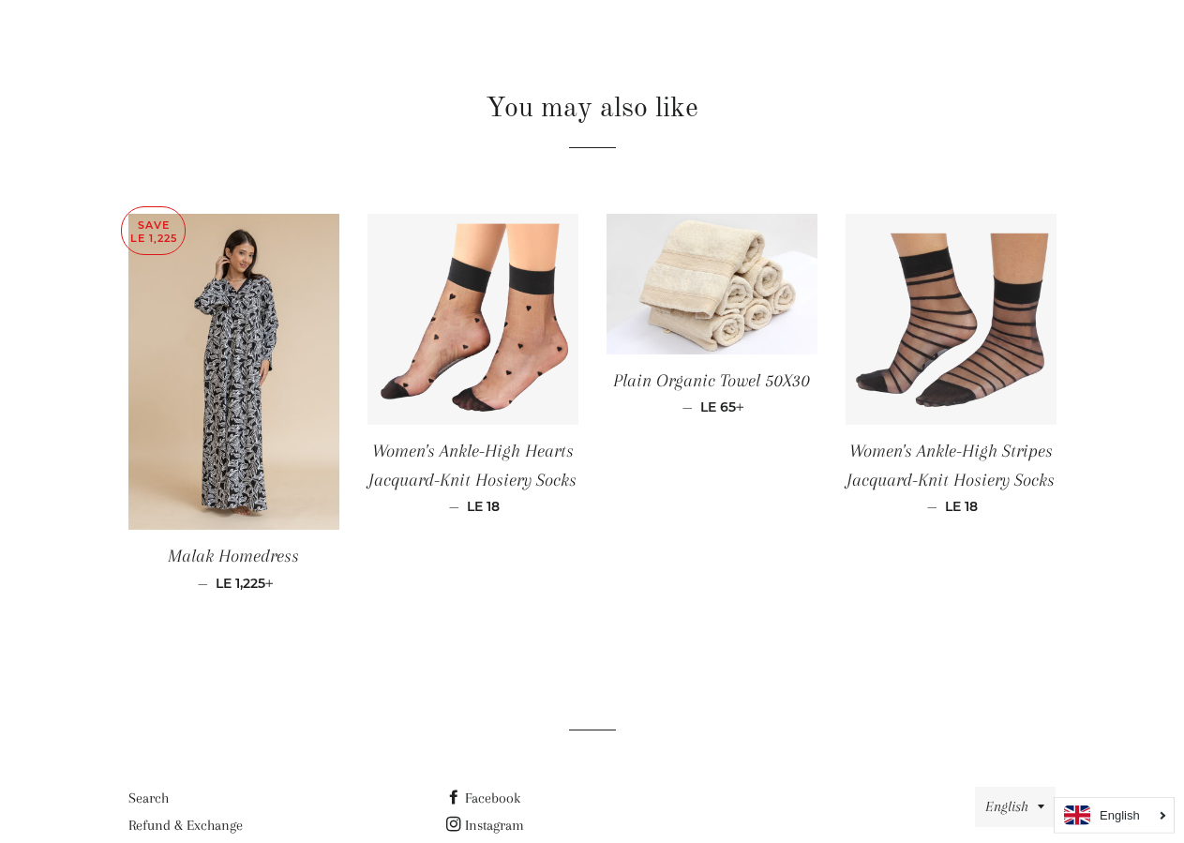
scroll to position [1259, 0]
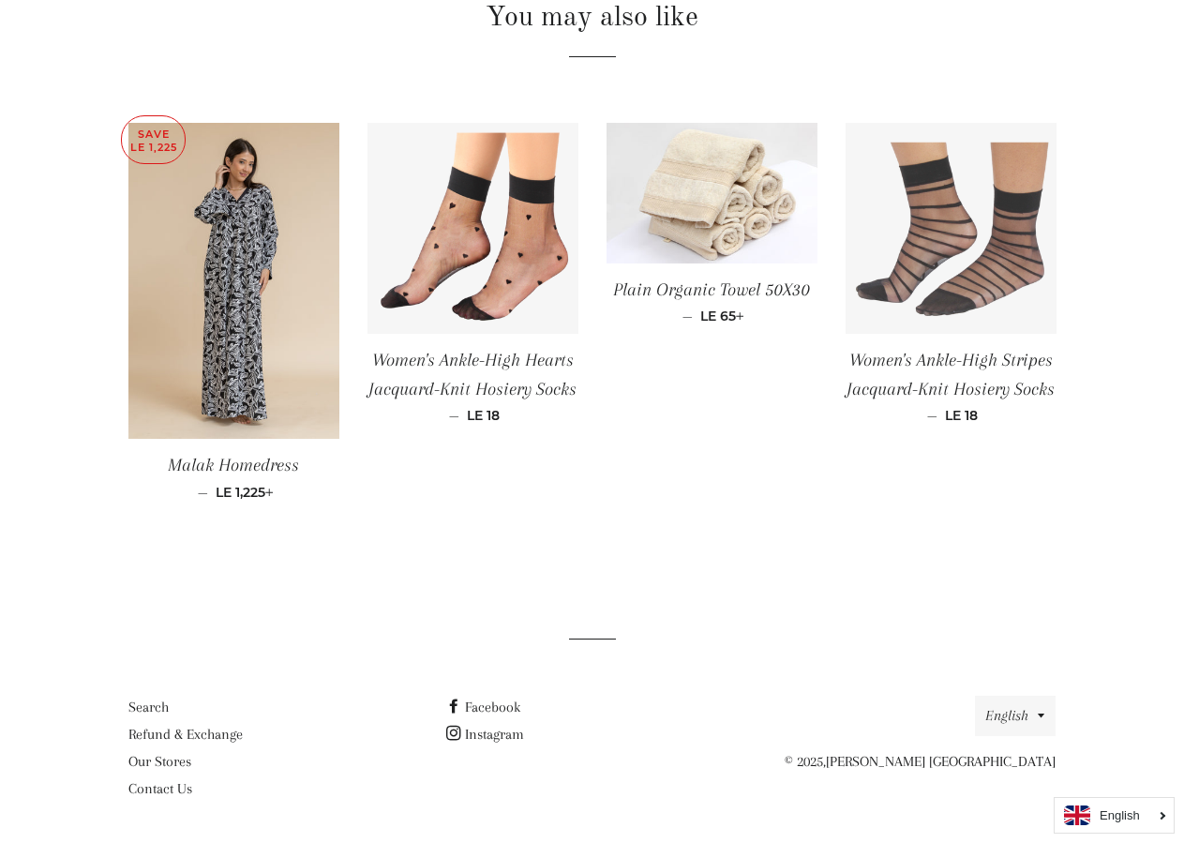
click at [950, 208] on img at bounding box center [951, 228] width 211 height 211
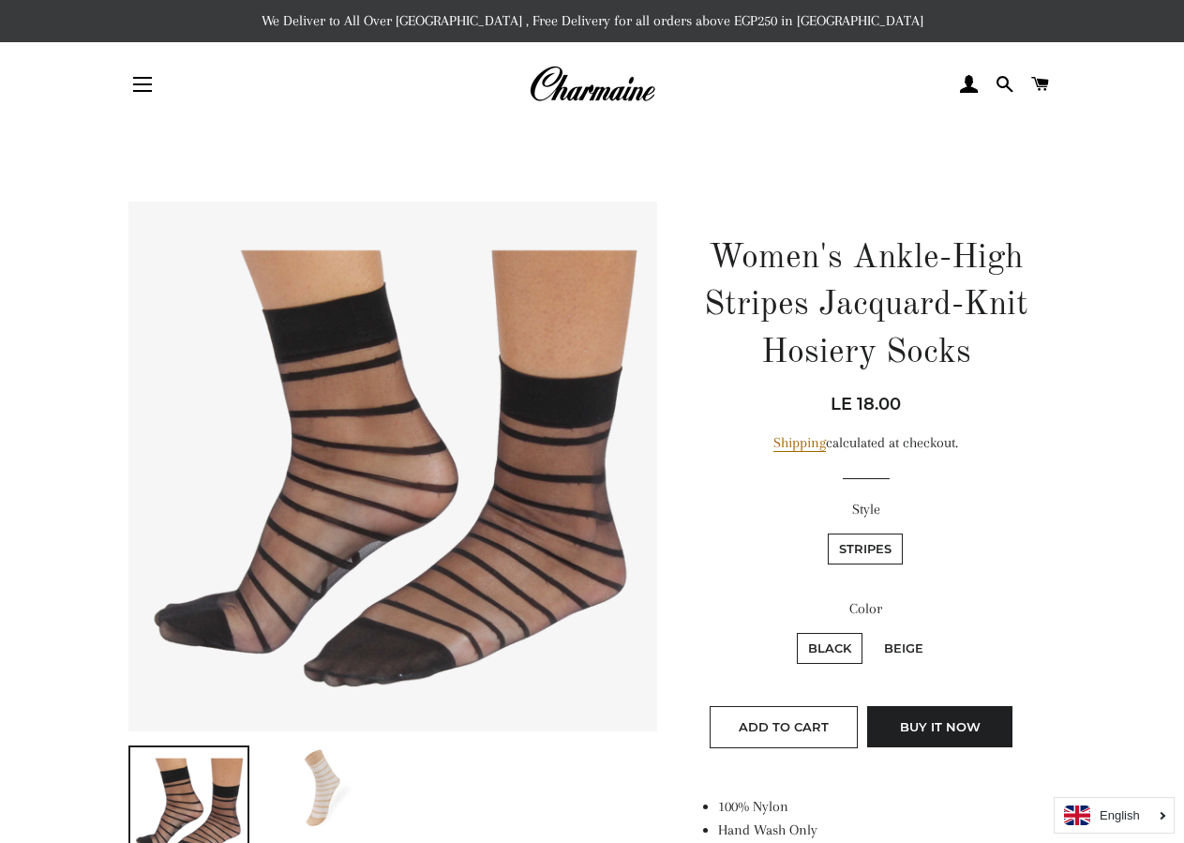
click at [342, 757] on img at bounding box center [324, 786] width 118 height 79
